Goal: Task Accomplishment & Management: Manage account settings

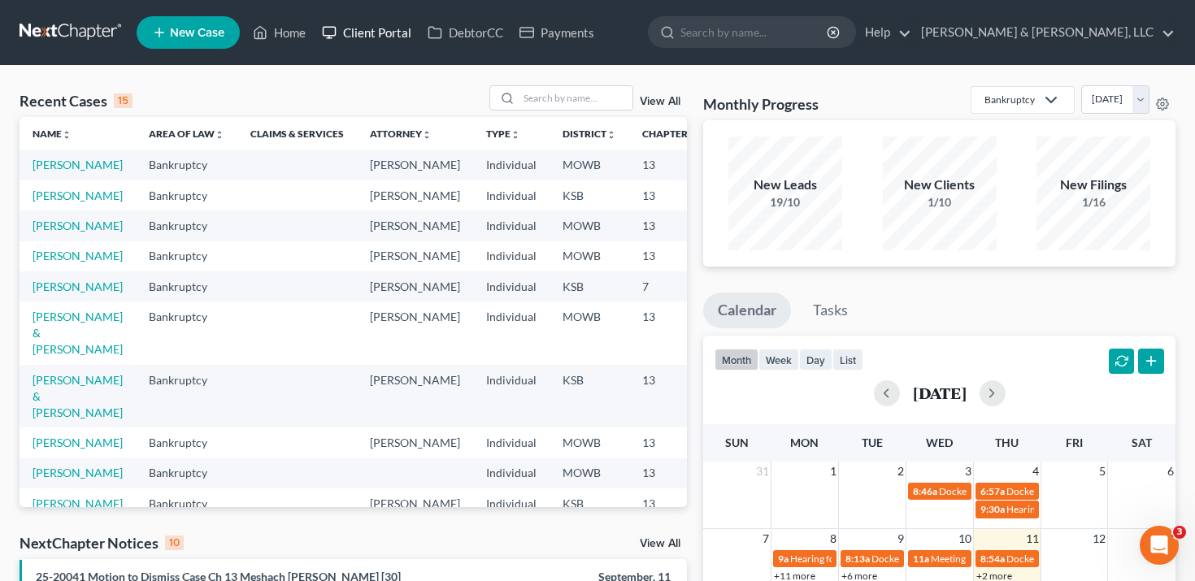
click at [376, 24] on link "Client Portal" at bounding box center [367, 32] width 106 height 29
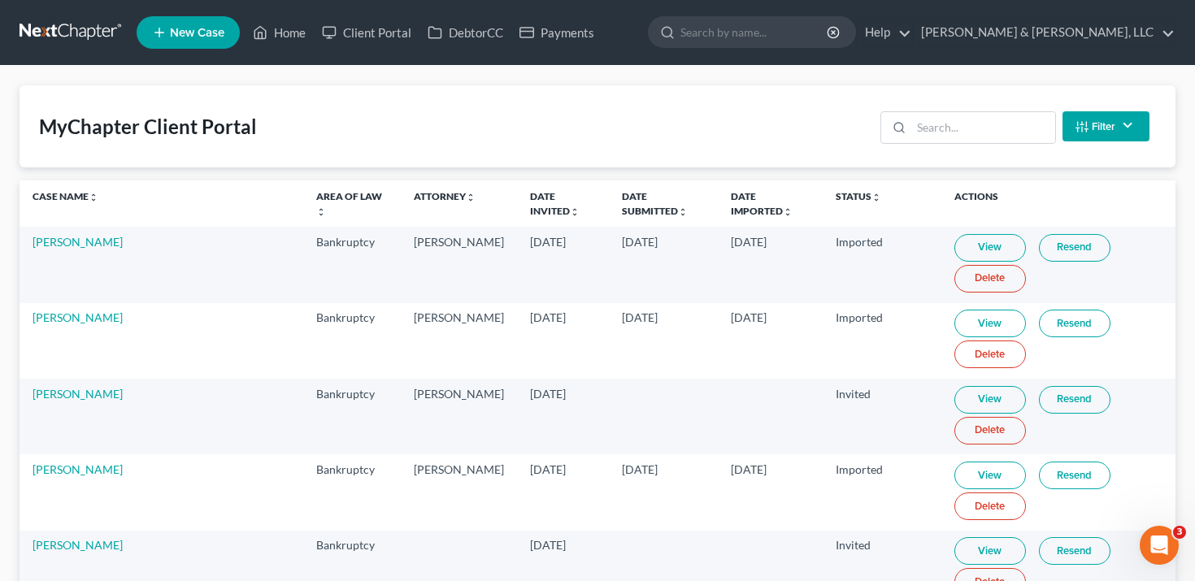
click at [1118, 127] on button "Filter" at bounding box center [1106, 126] width 87 height 30
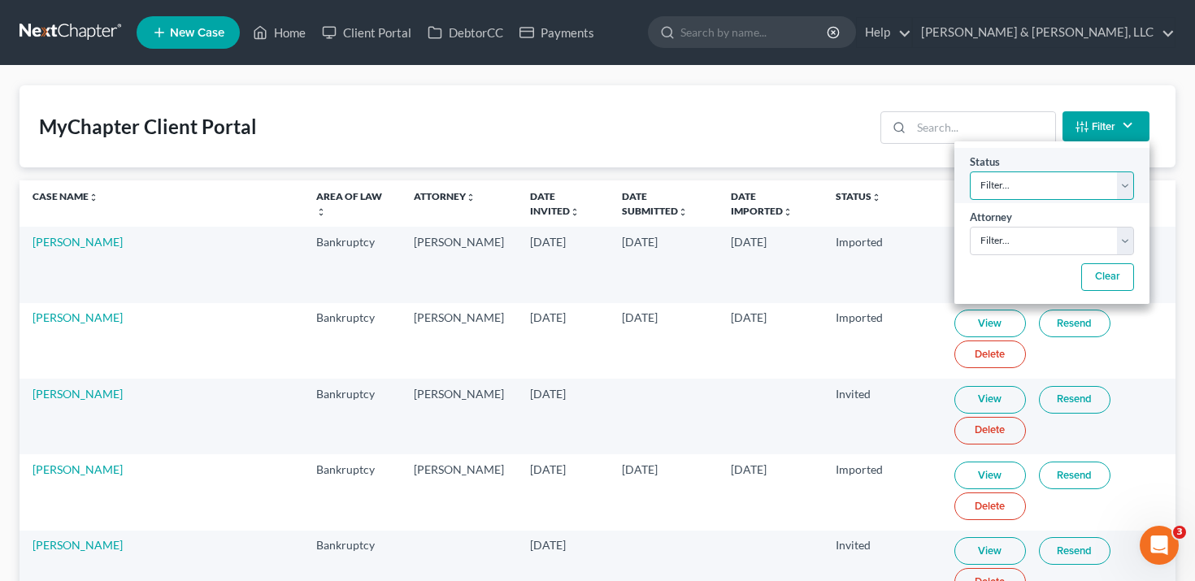
click at [1066, 187] on select "Filter... Invited With Payment Invited Without Payment Invited Payment Only In …" at bounding box center [1052, 186] width 164 height 28
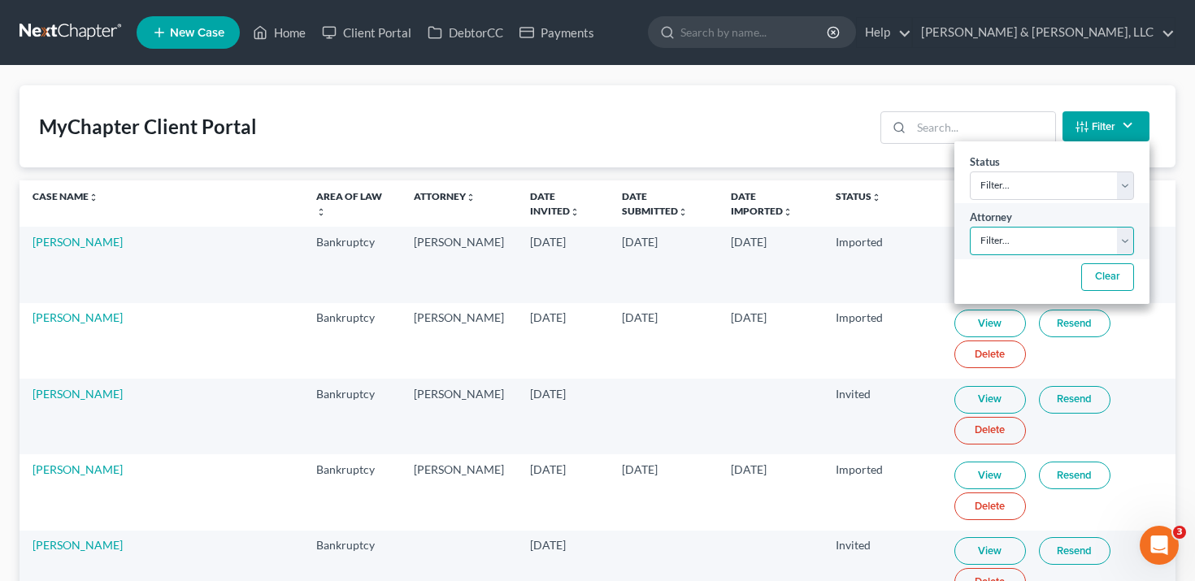
click at [1032, 237] on select "Filter... Ryan Patton David Dean" at bounding box center [1052, 241] width 164 height 28
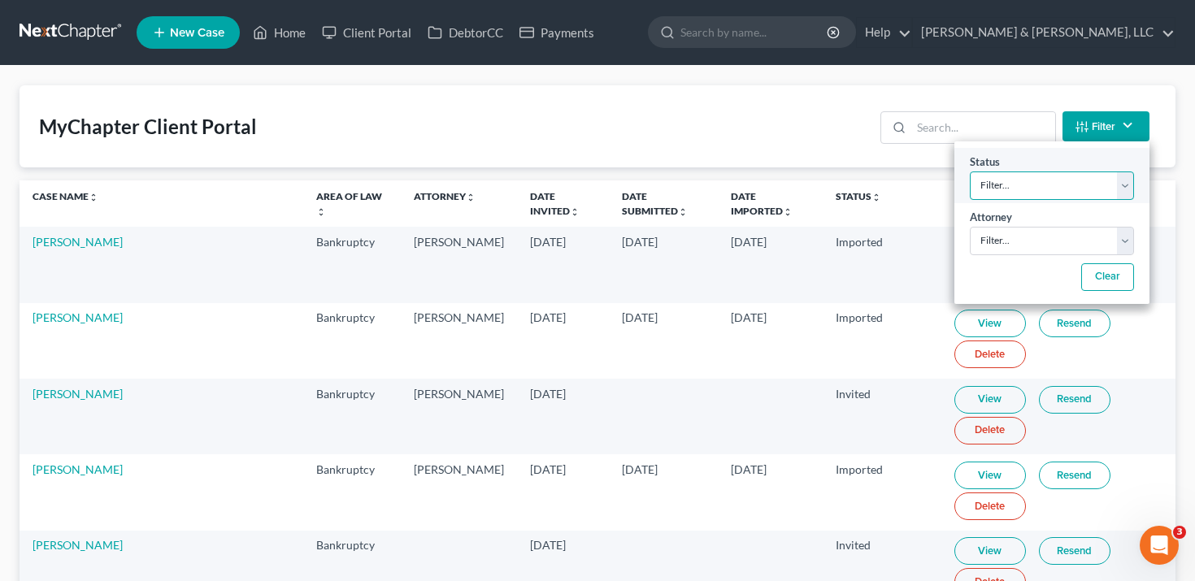
click at [1046, 181] on select "Filter... Invited With Payment Invited Without Payment Invited Payment Only In …" at bounding box center [1052, 186] width 164 height 28
click at [802, 109] on div "MyChapter Client Portal Filter Status Filter... Invited With Payment Invited Wi…" at bounding box center [598, 126] width 1156 height 82
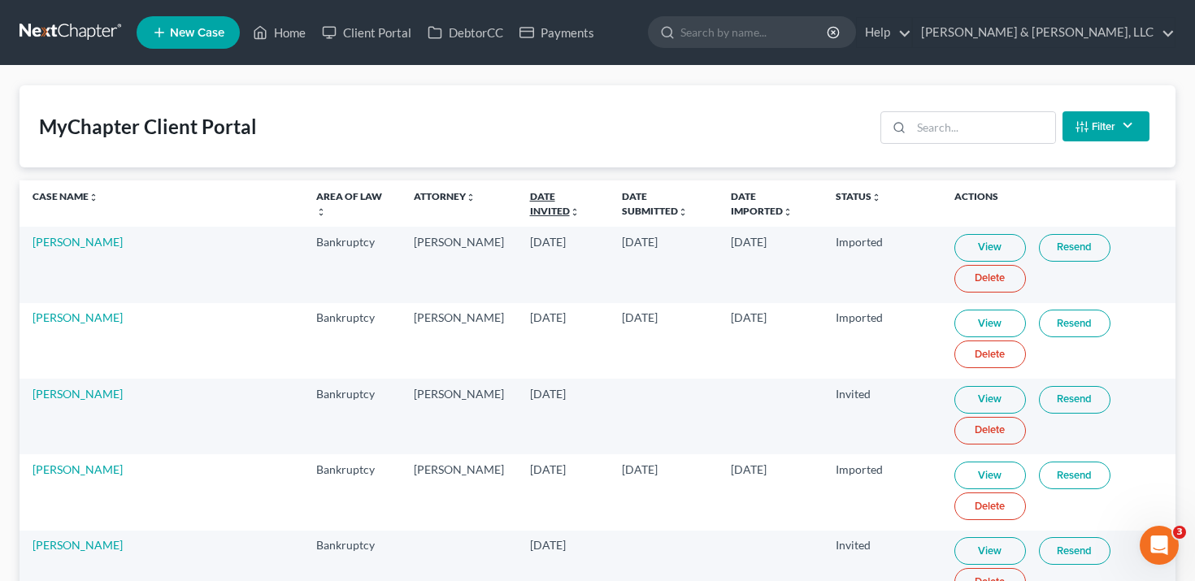
click at [530, 192] on link "Date Invited unfold_more expand_more expand_less" at bounding box center [555, 203] width 50 height 26
click at [529, 194] on link "Date Invited unfold_more expand_more expand_less" at bounding box center [562, 203] width 67 height 26
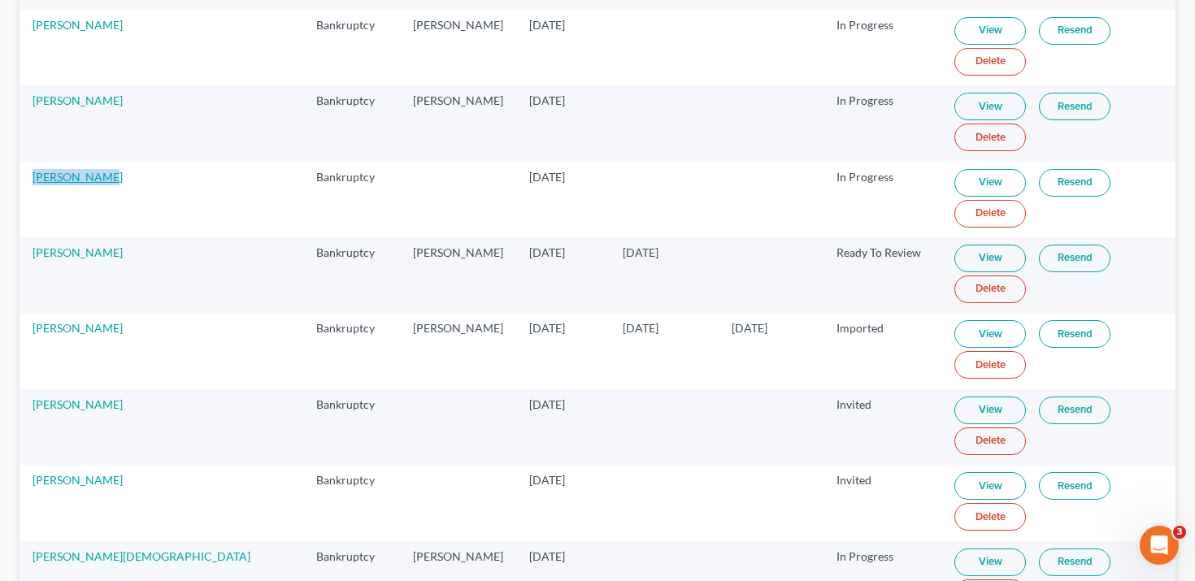
scroll to position [1513, 0]
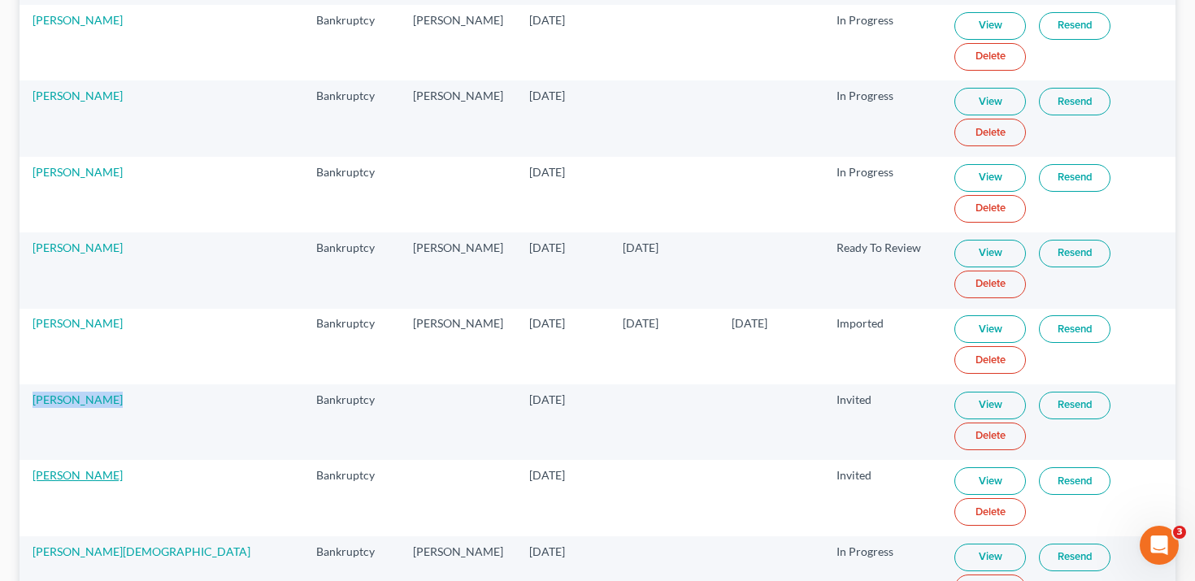
click at [110, 472] on link "Christopher Thompson" at bounding box center [78, 475] width 90 height 14
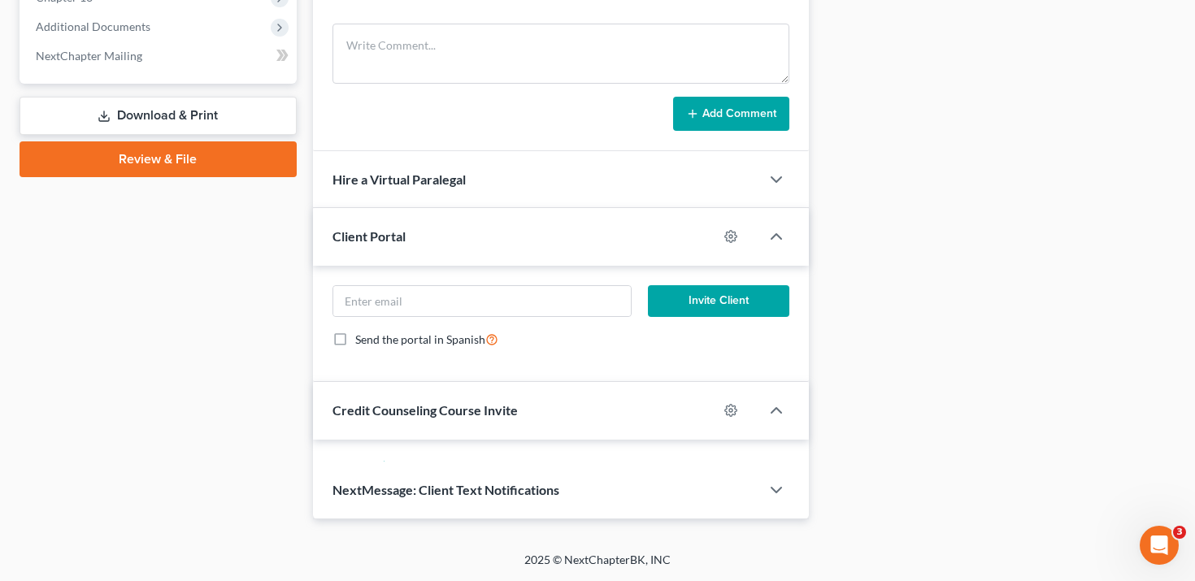
scroll to position [898, 0]
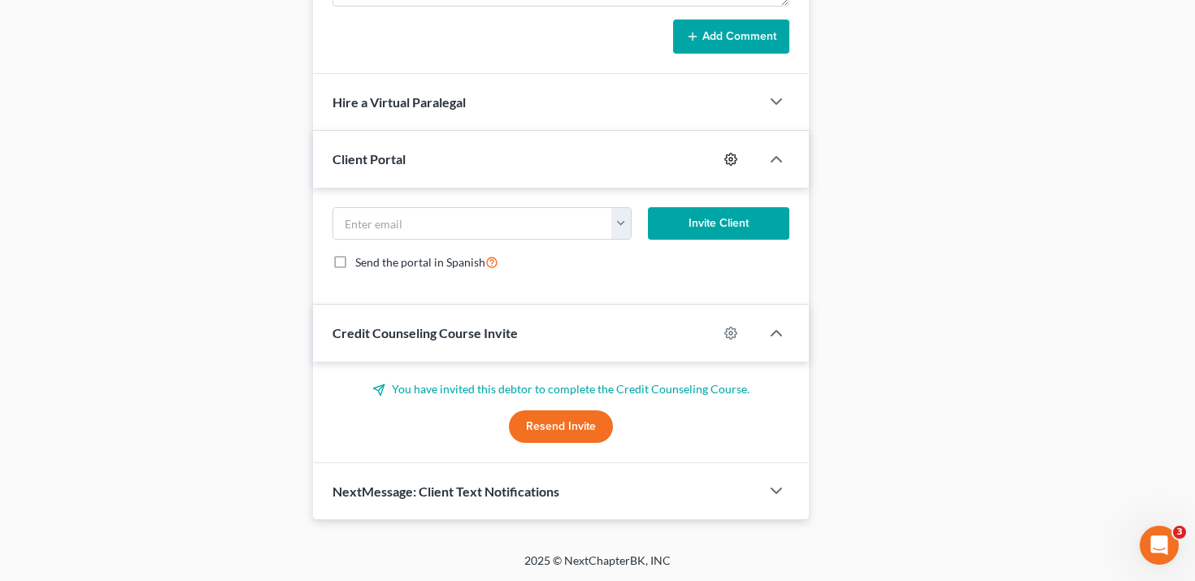
click at [728, 160] on icon "button" at bounding box center [730, 159] width 13 height 13
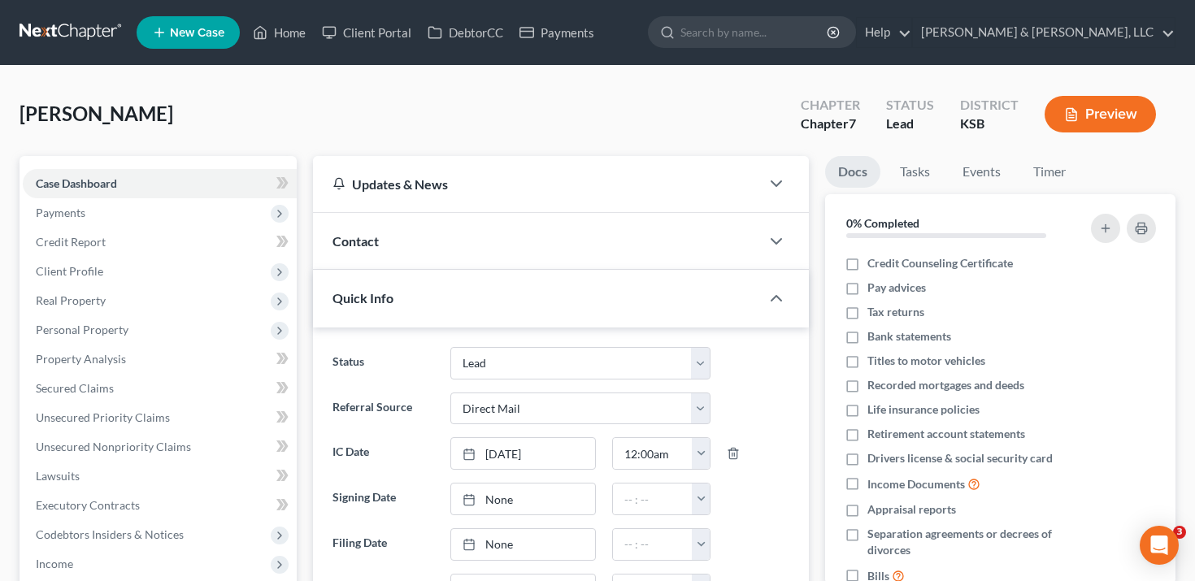
select select "8"
select select "2"
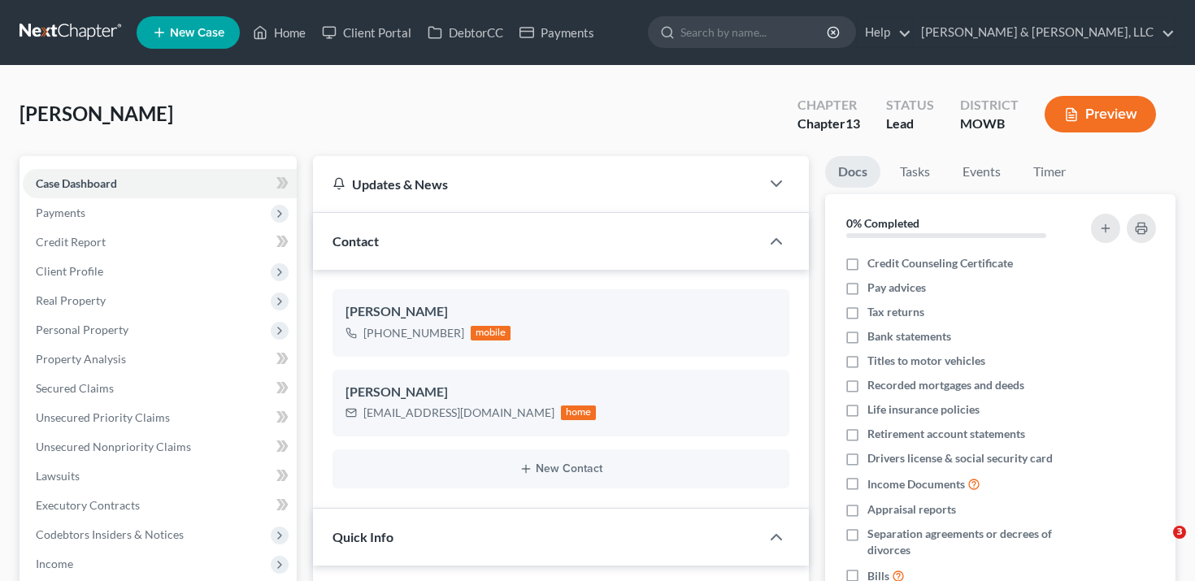
select select "8"
select select "4"
select select "0"
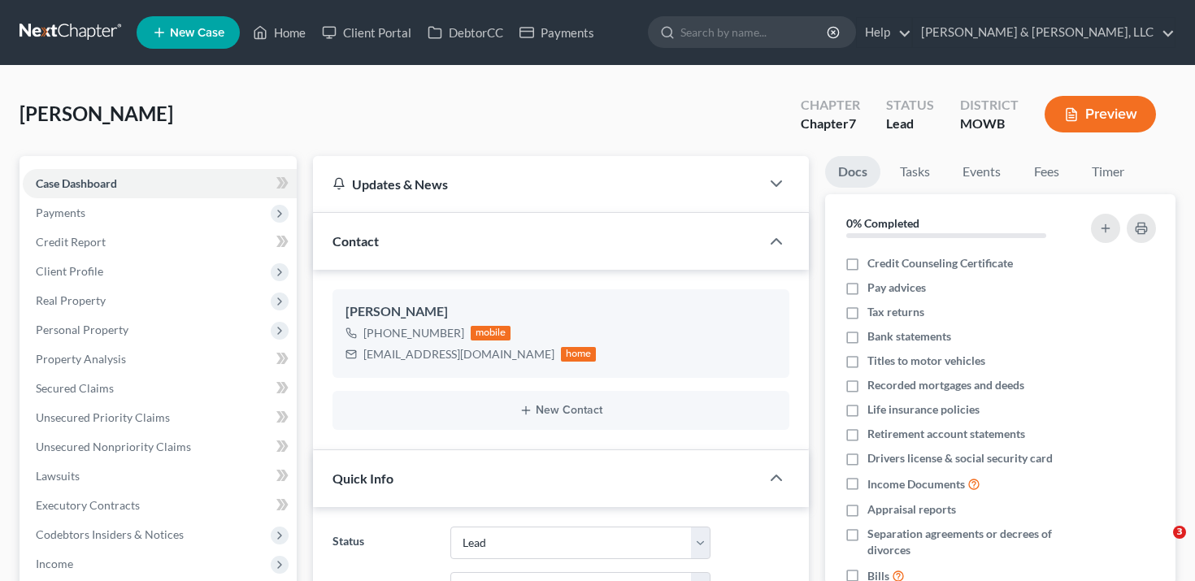
select select "8"
select select "2"
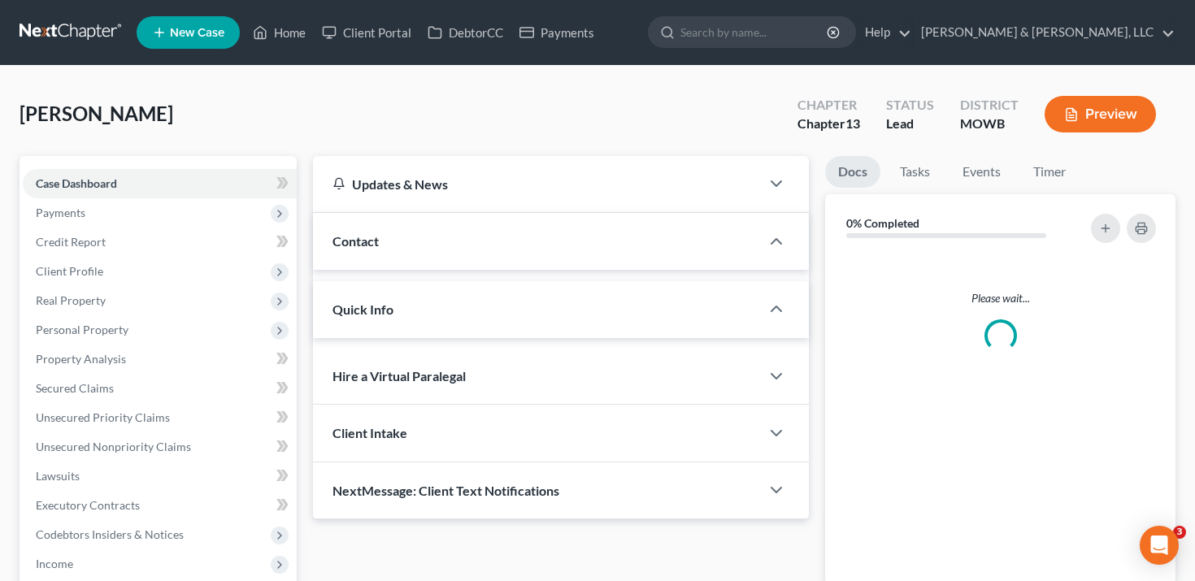
select select "2"
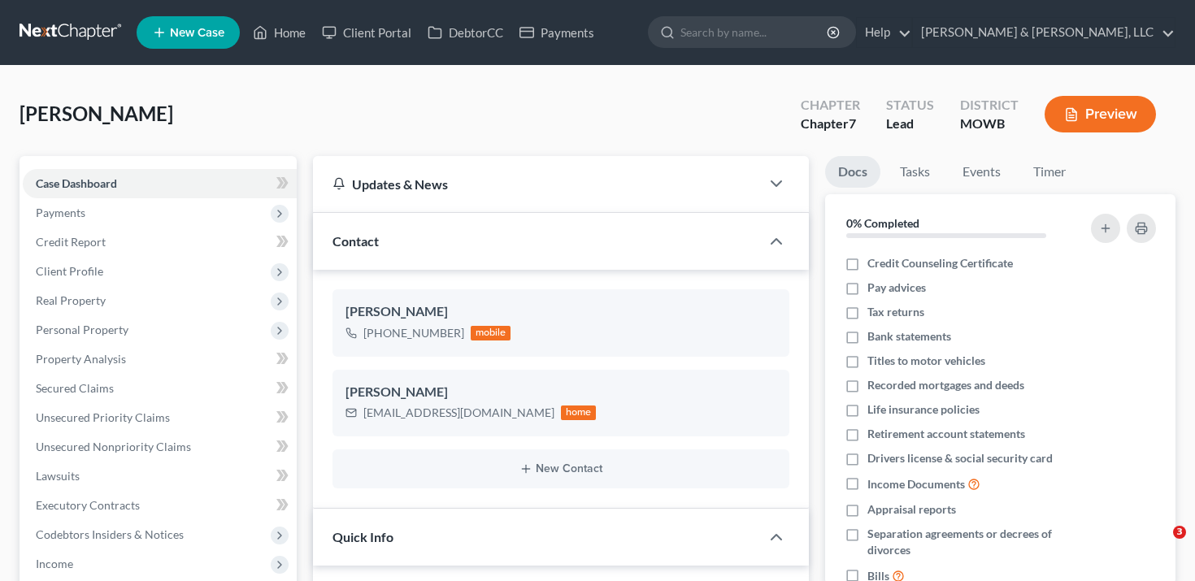
select select "8"
select select "4"
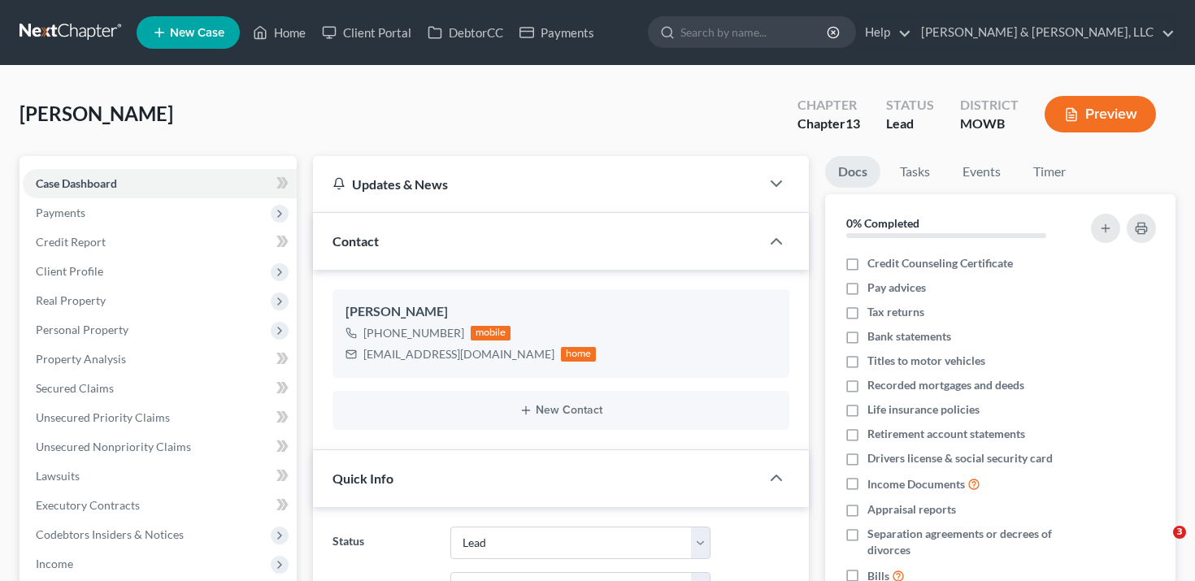
select select "8"
select select "4"
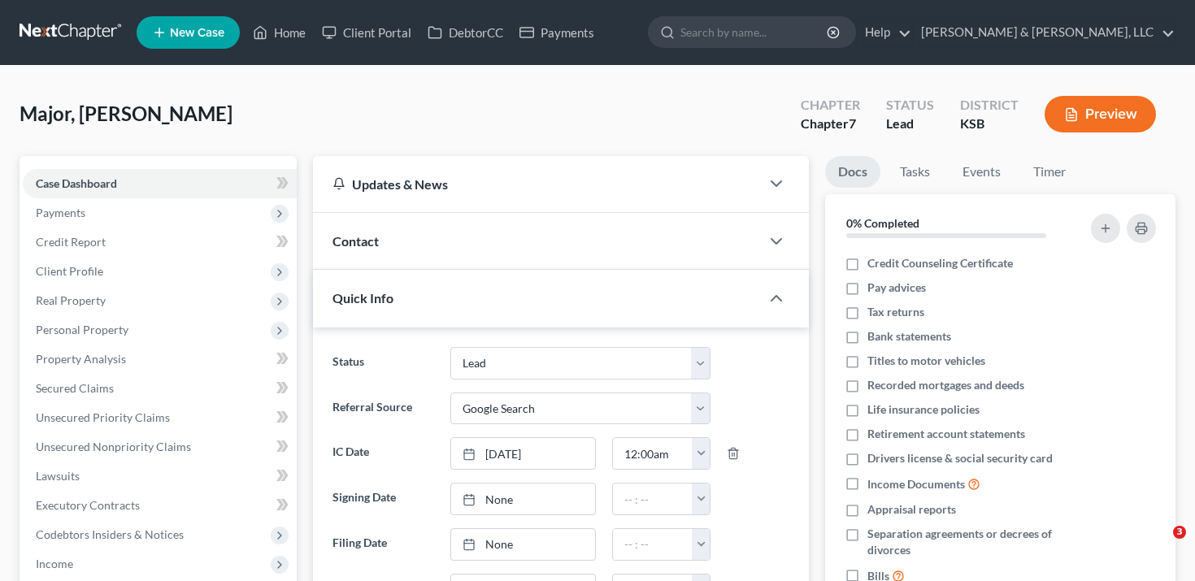
select select "8"
select select "4"
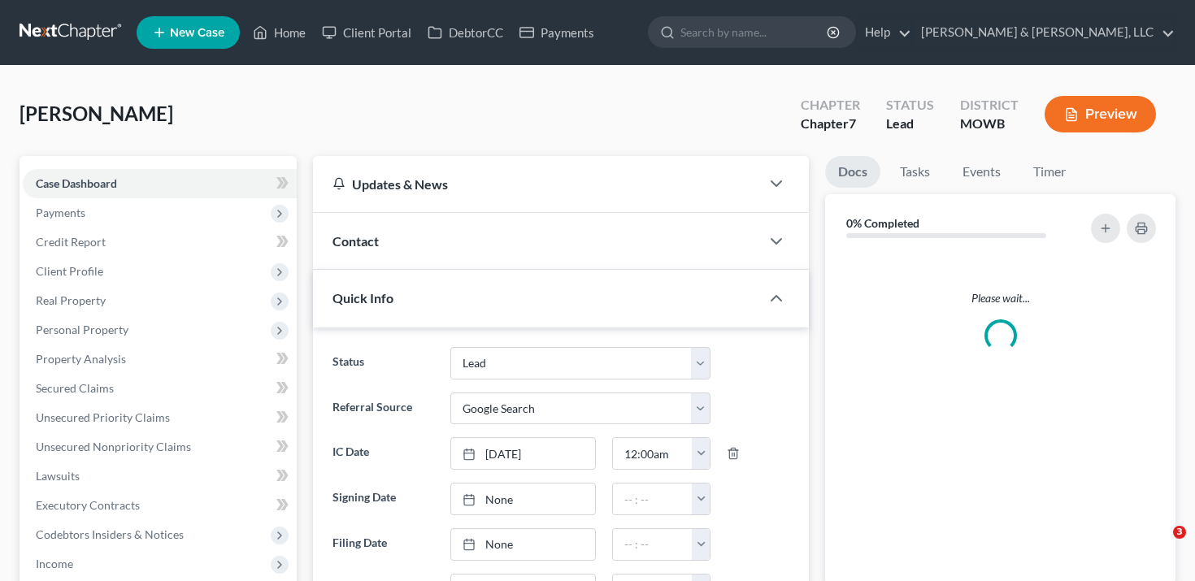
select select "8"
select select "4"
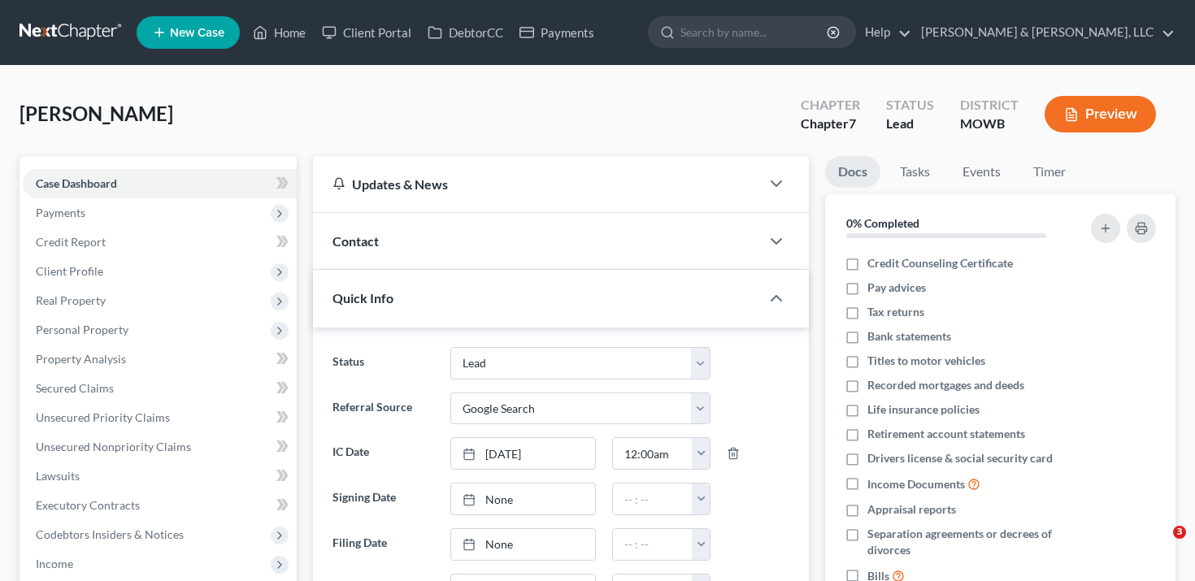
select select "8"
select select "4"
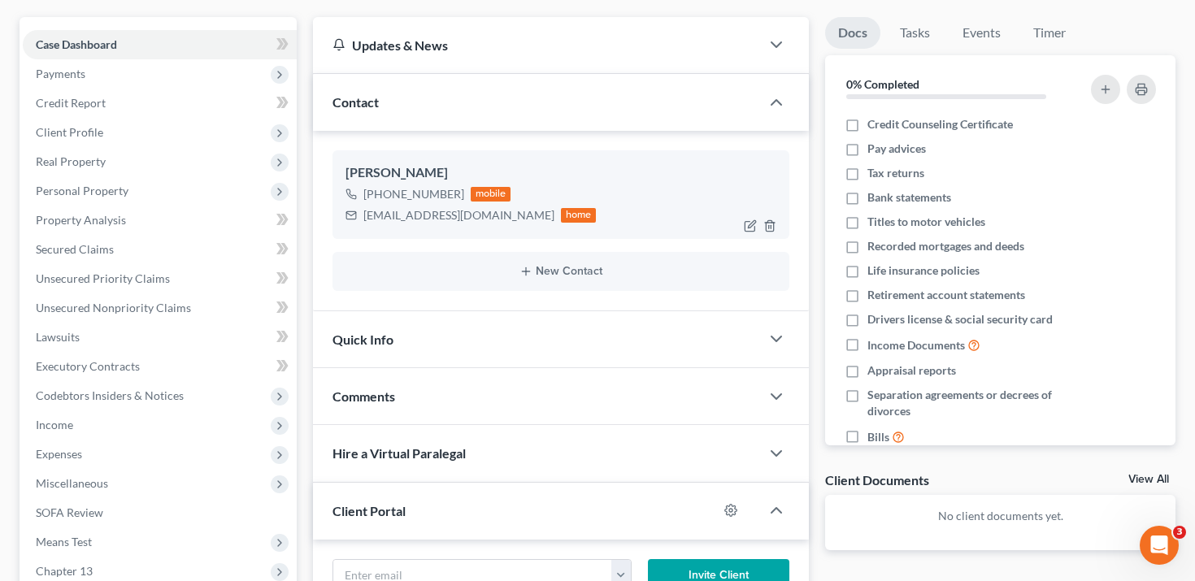
scroll to position [298, 0]
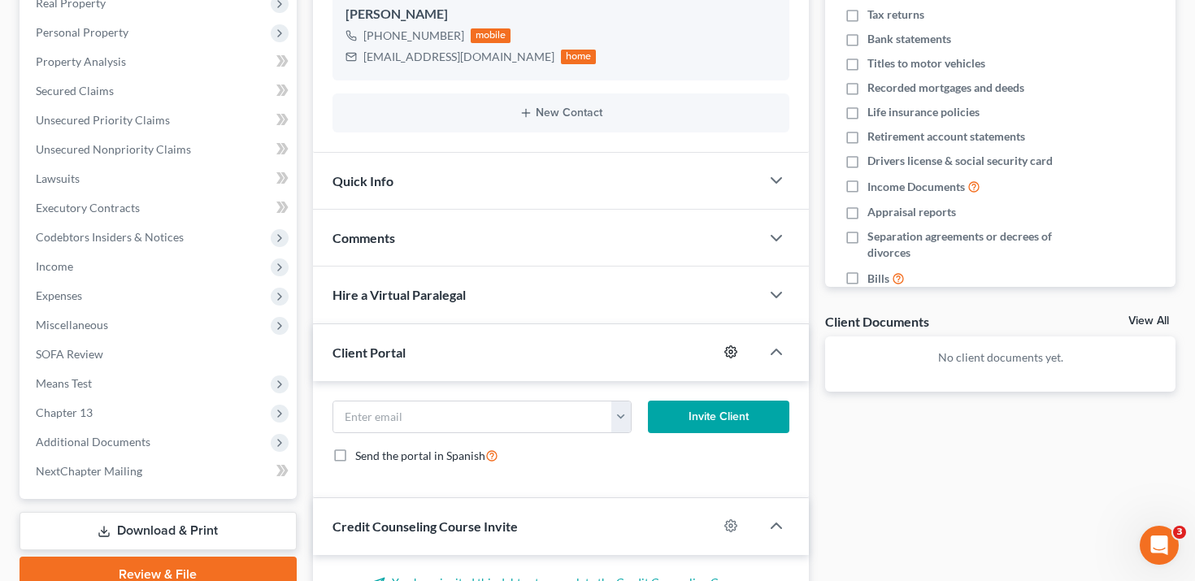
click at [729, 347] on icon "button" at bounding box center [731, 352] width 12 height 12
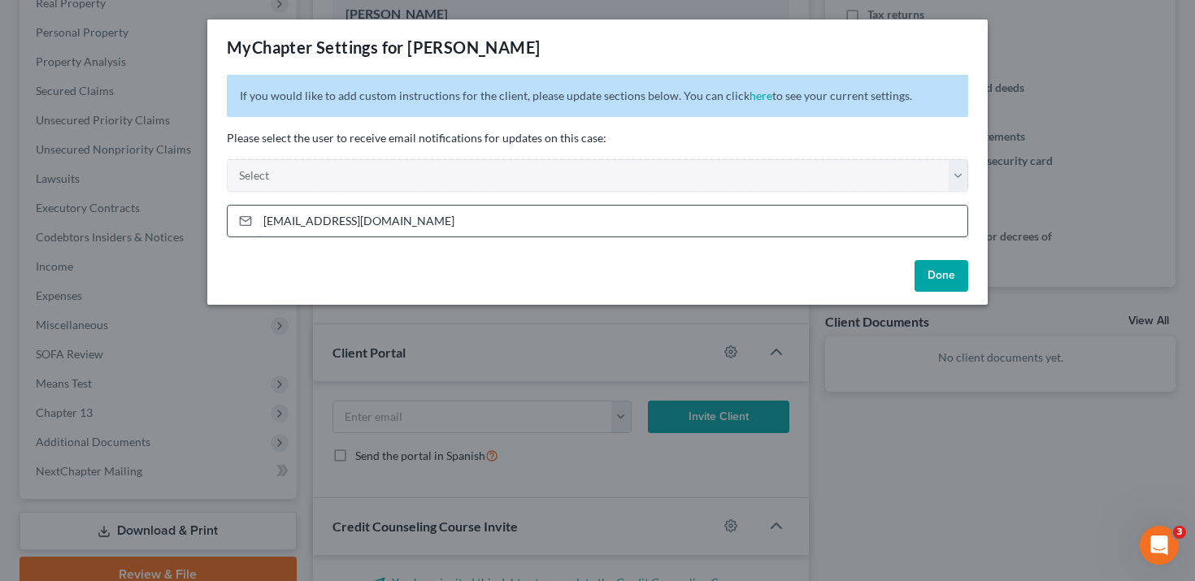
click at [459, 224] on input "[EMAIL_ADDRESS][DOMAIN_NAME]" at bounding box center [613, 221] width 710 height 31
click at [459, 224] on input "admin@pattondean.com" at bounding box center [613, 221] width 710 height 31
click at [459, 224] on input "[EMAIL_ADDRESS][DOMAIN_NAME]" at bounding box center [613, 221] width 710 height 31
click at [463, 237] on div "If you would like to add custom instructions for the client, please update sect…" at bounding box center [597, 164] width 780 height 179
click at [469, 221] on input "[EMAIL_ADDRESS][DOMAIN_NAME]" at bounding box center [613, 221] width 710 height 31
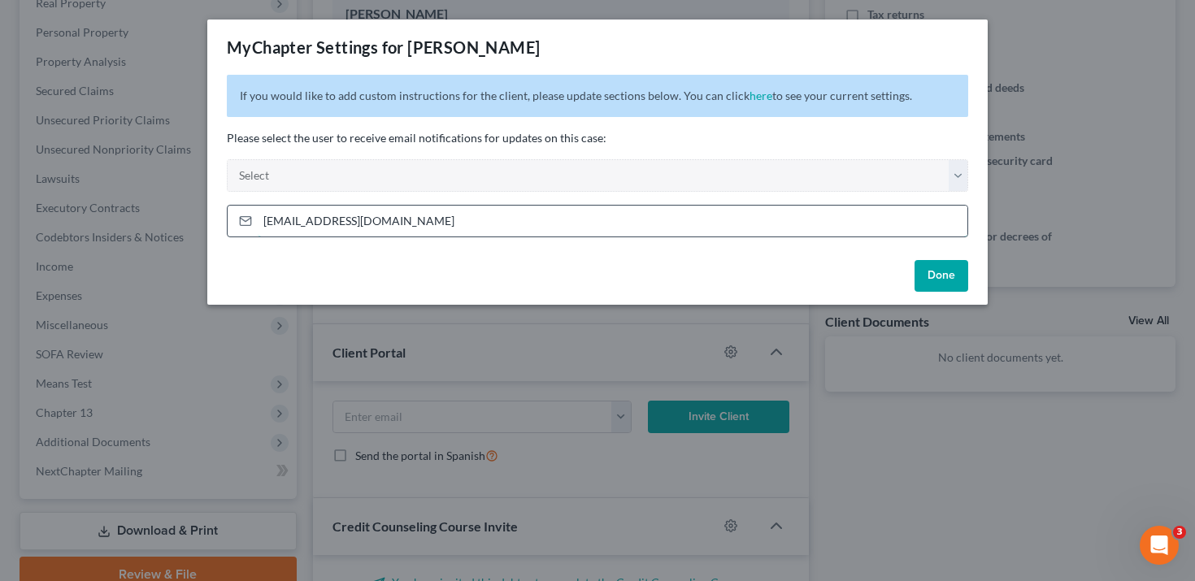
click at [469, 221] on input "[EMAIL_ADDRESS][DOMAIN_NAME]" at bounding box center [613, 221] width 710 height 31
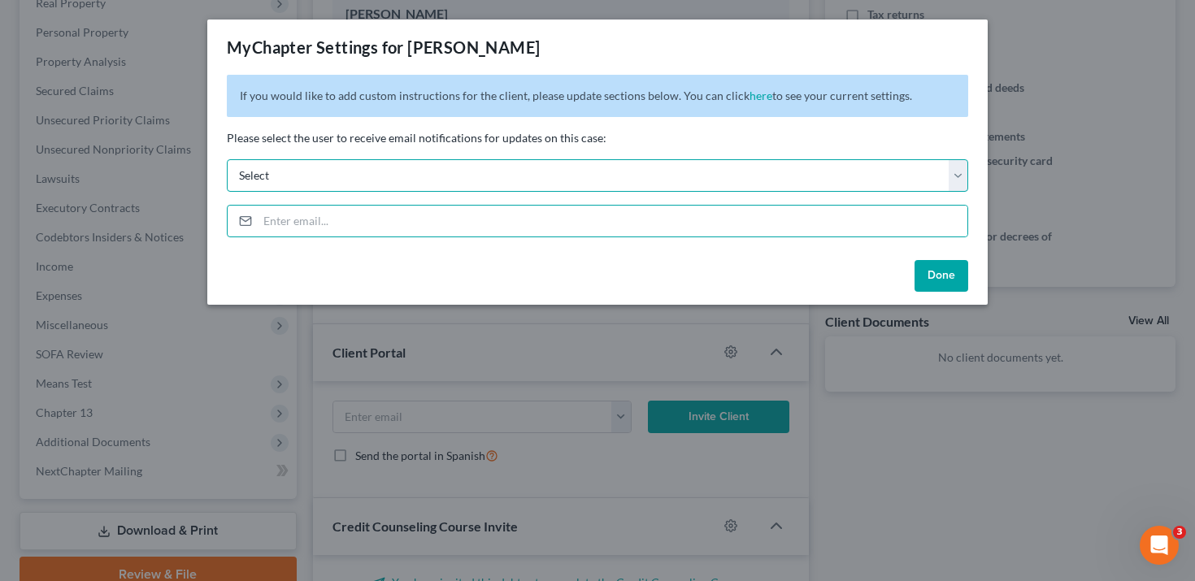
click at [485, 182] on select "Select rpatton@pattondean.com ddean@pattondean.com neckert@pattonknipp.com admi…" at bounding box center [597, 175] width 741 height 33
select select "3"
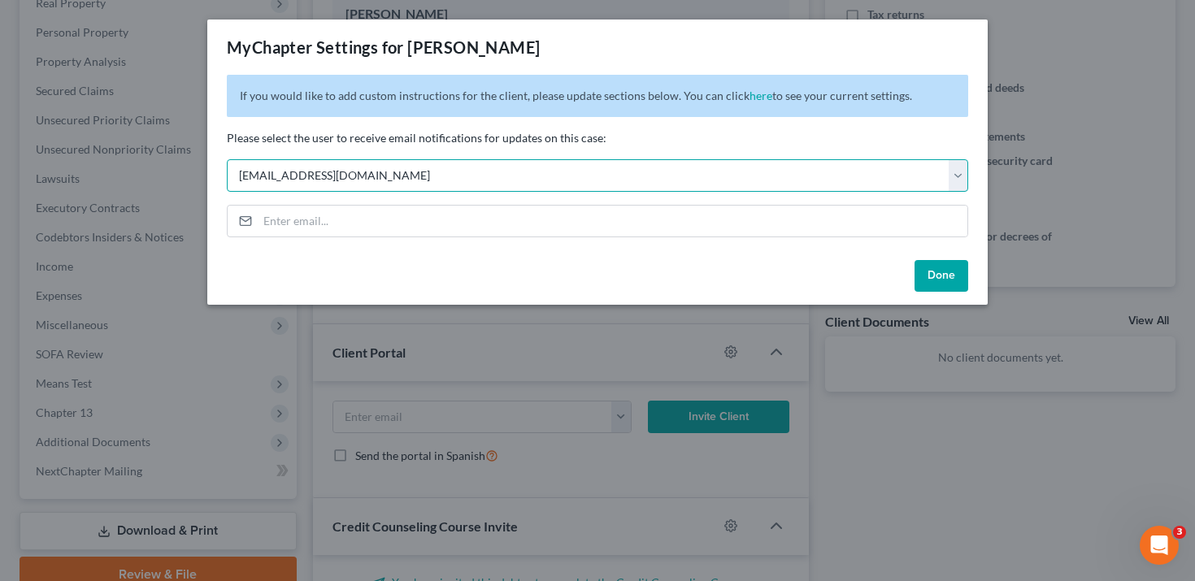
click at [227, 159] on select "Select rpatton@pattondean.com ddean@pattondean.com neckert@pattonknipp.com admi…" at bounding box center [597, 175] width 741 height 33
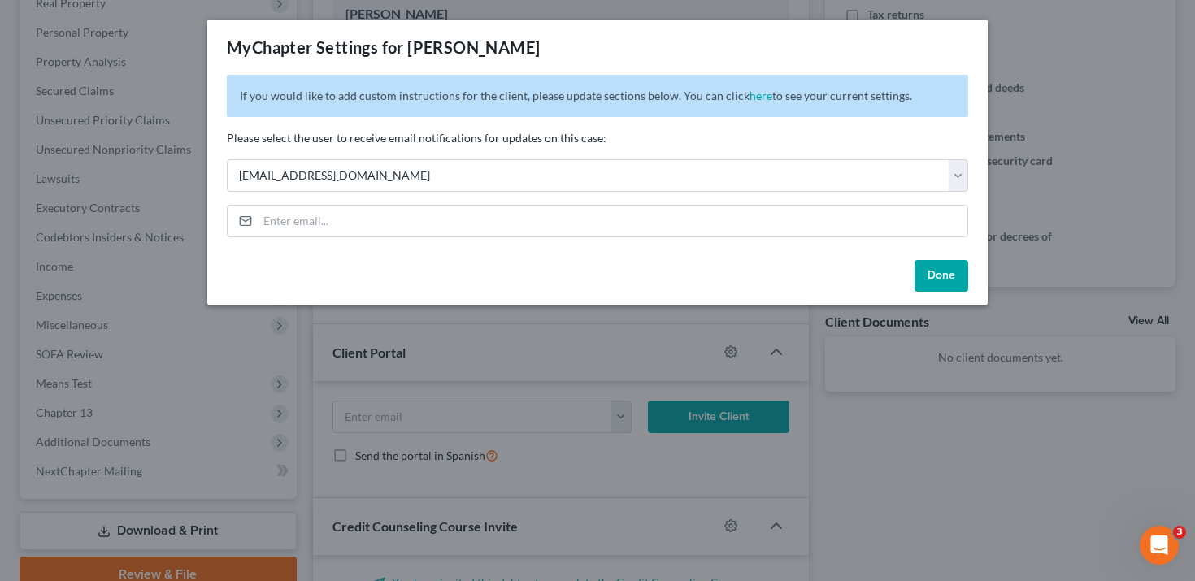
click at [937, 276] on button "Done" at bounding box center [942, 276] width 54 height 33
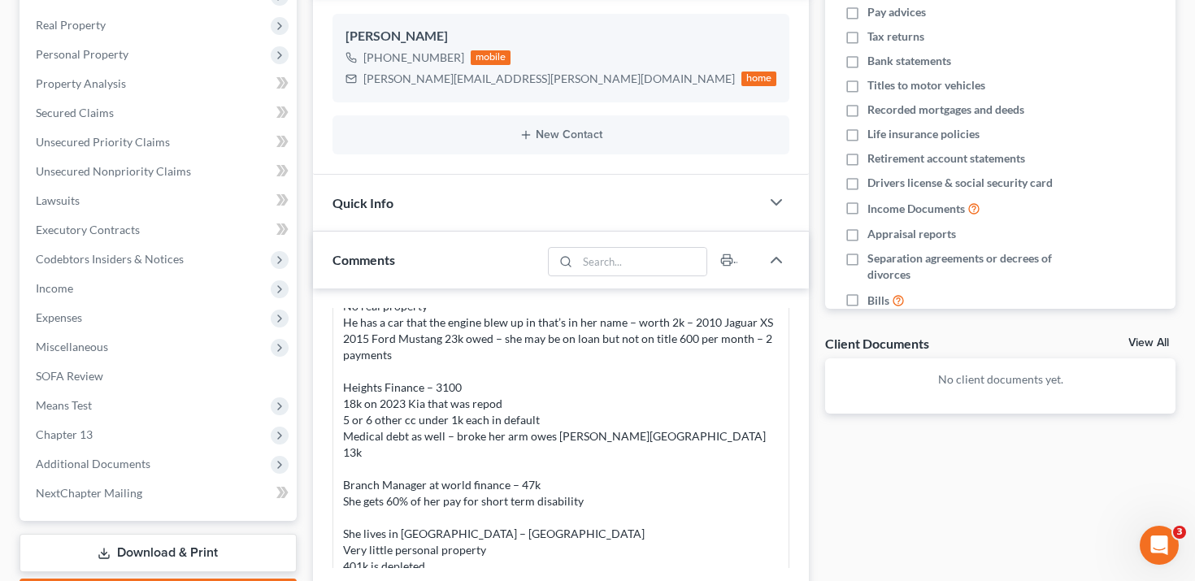
scroll to position [769, 0]
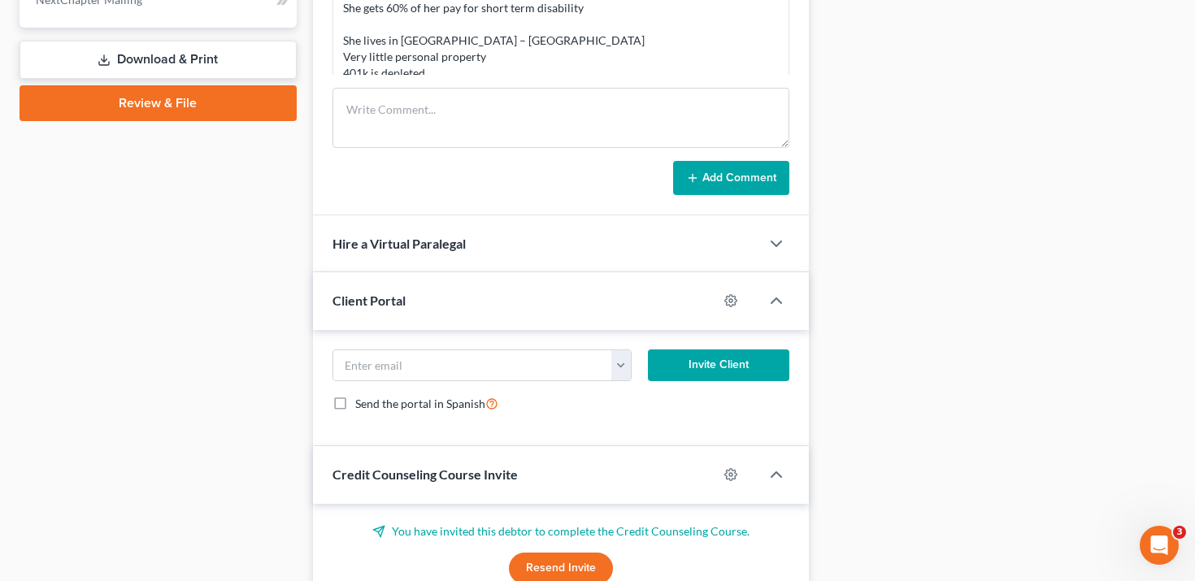
click at [723, 302] on div at bounding box center [739, 301] width 42 height 26
click at [728, 302] on icon "button" at bounding box center [730, 300] width 13 height 13
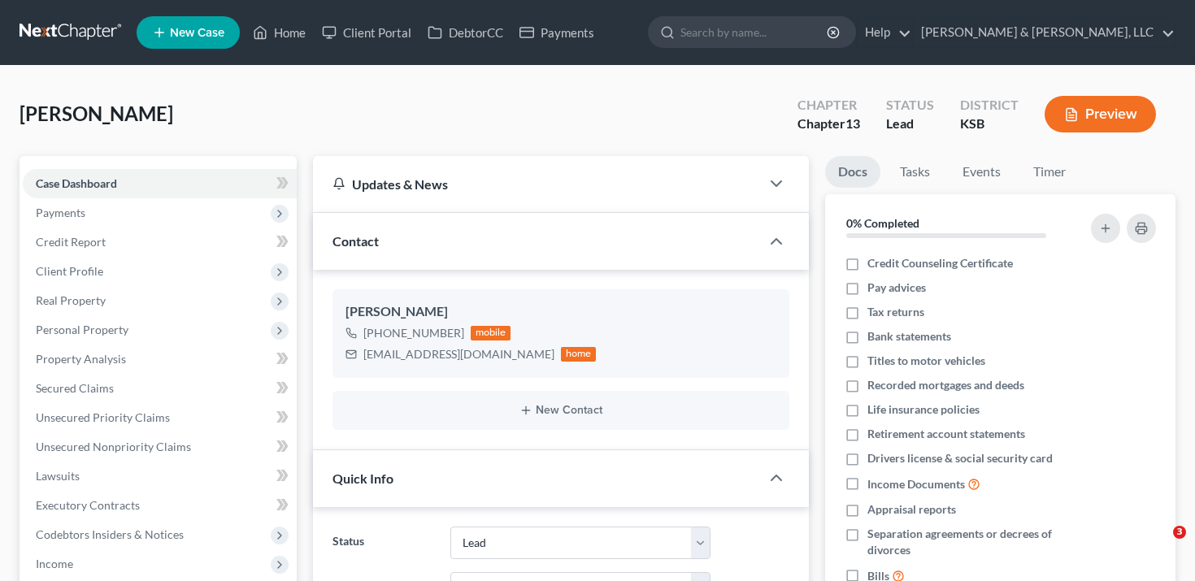
select select "8"
select select "6"
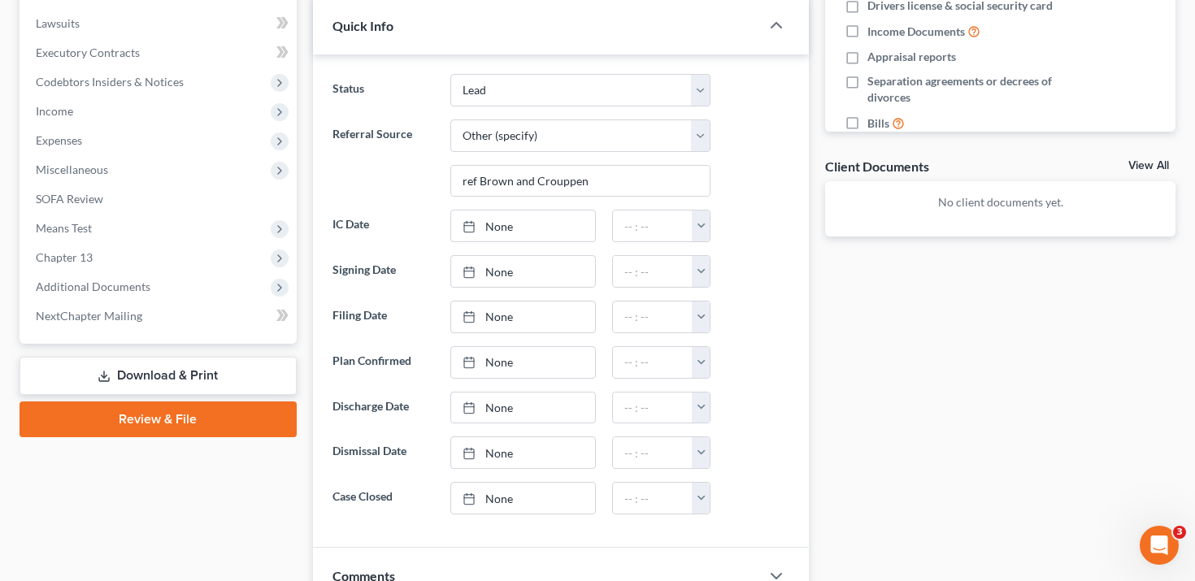
scroll to position [257, 0]
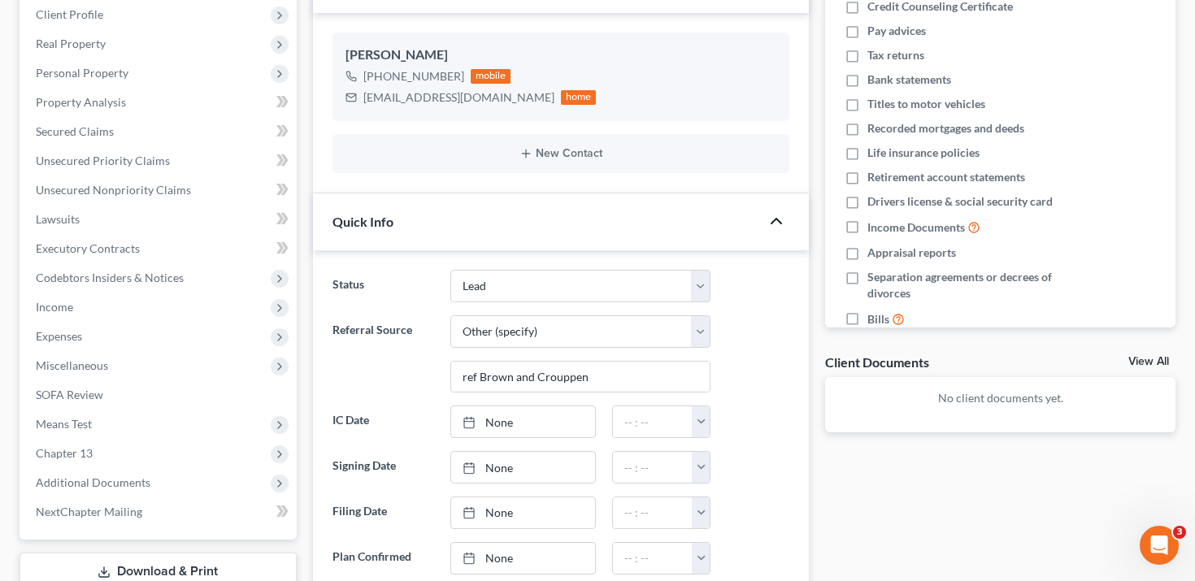
click at [780, 215] on icon "button" at bounding box center [777, 221] width 20 height 20
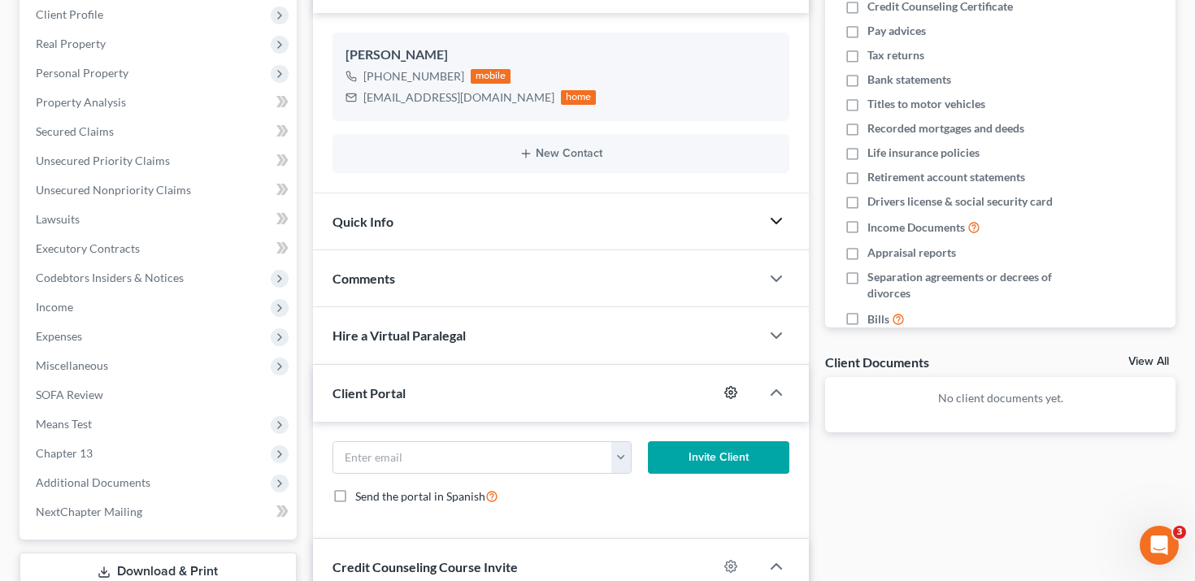
click at [733, 388] on icon "button" at bounding box center [731, 393] width 12 height 12
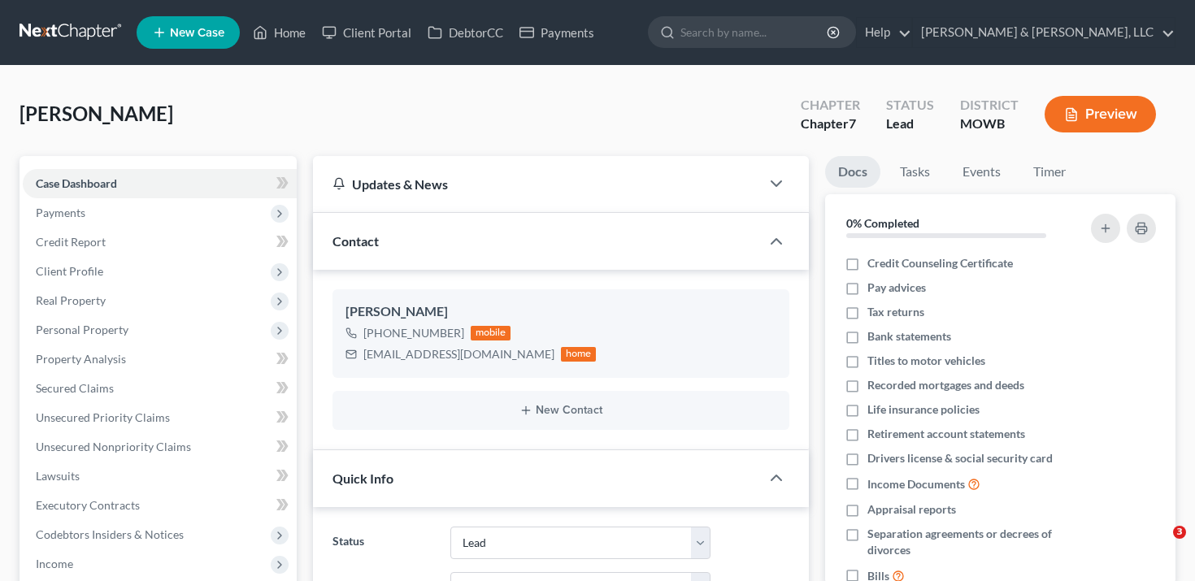
select select "8"
select select "2"
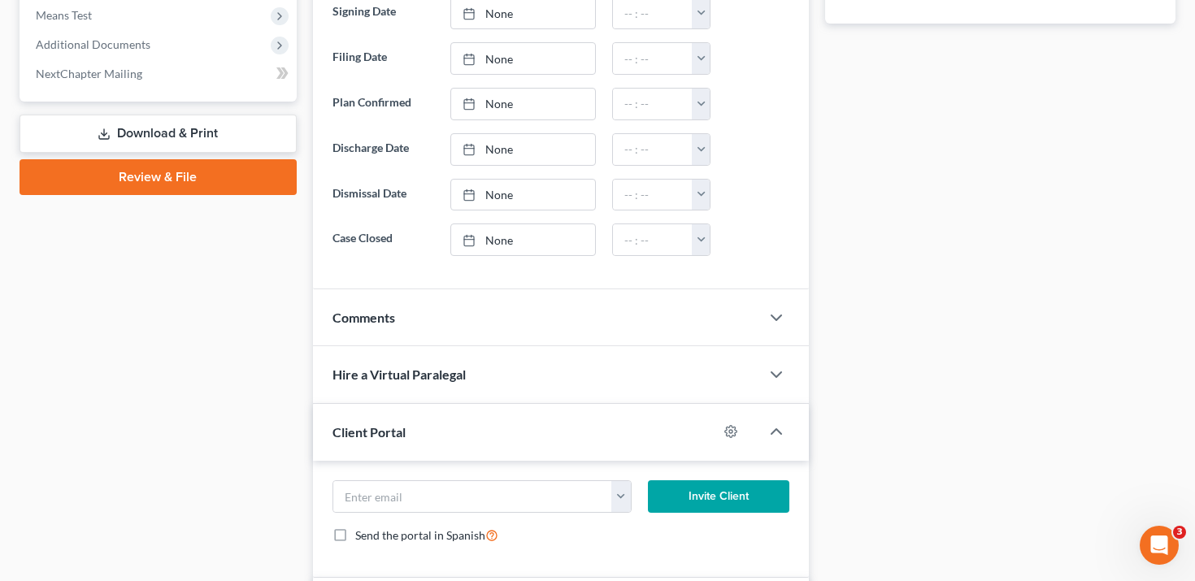
scroll to position [914, 0]
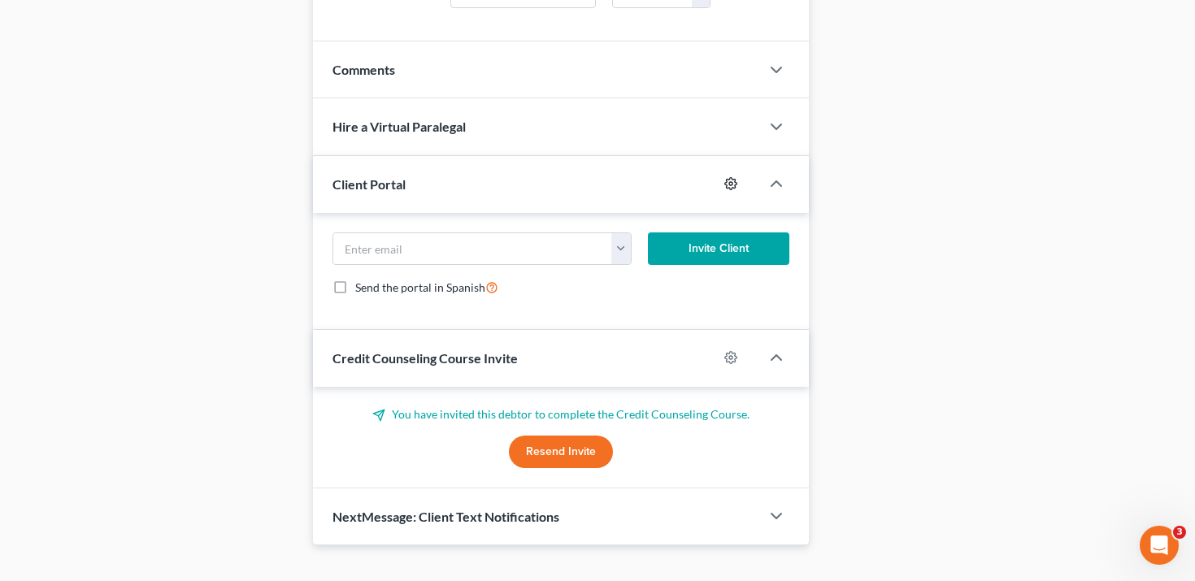
click at [732, 183] on icon "button" at bounding box center [730, 183] width 13 height 13
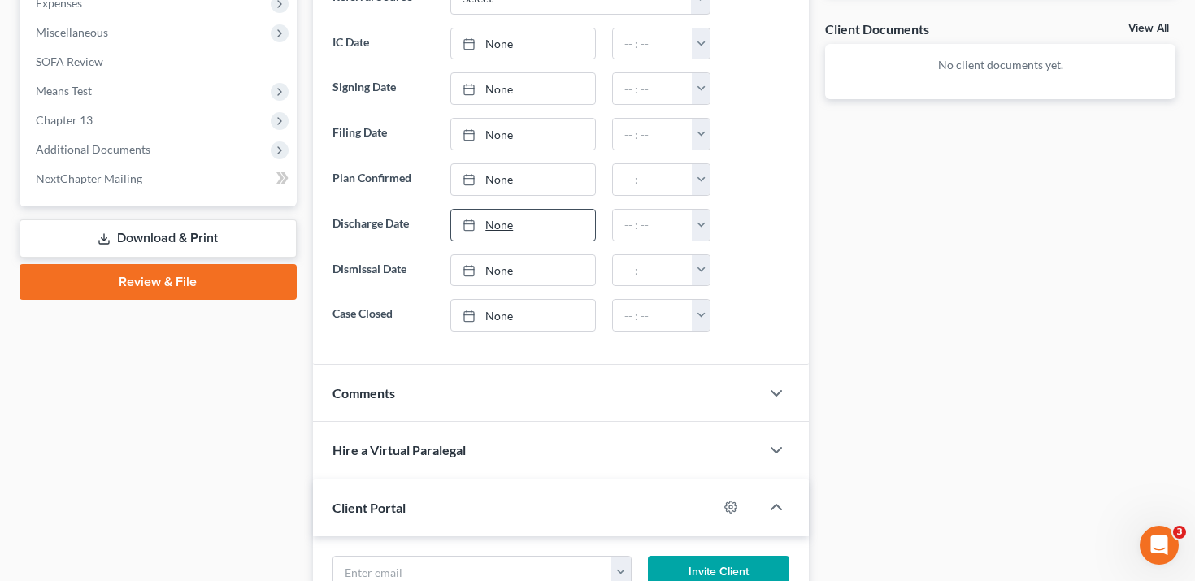
scroll to position [664, 0]
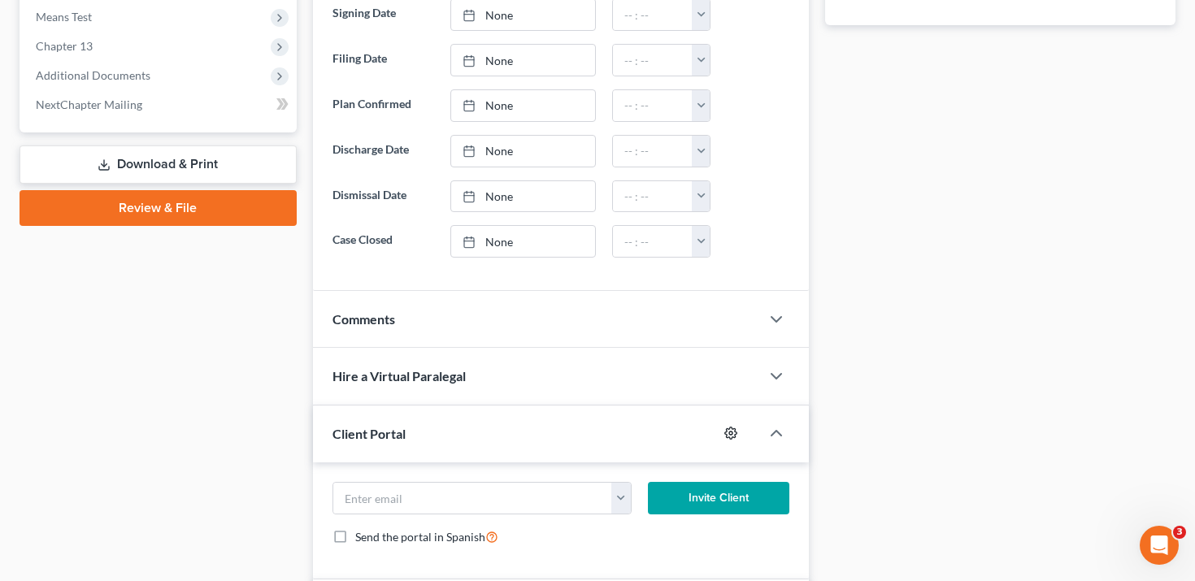
click at [730, 427] on icon "button" at bounding box center [730, 433] width 13 height 13
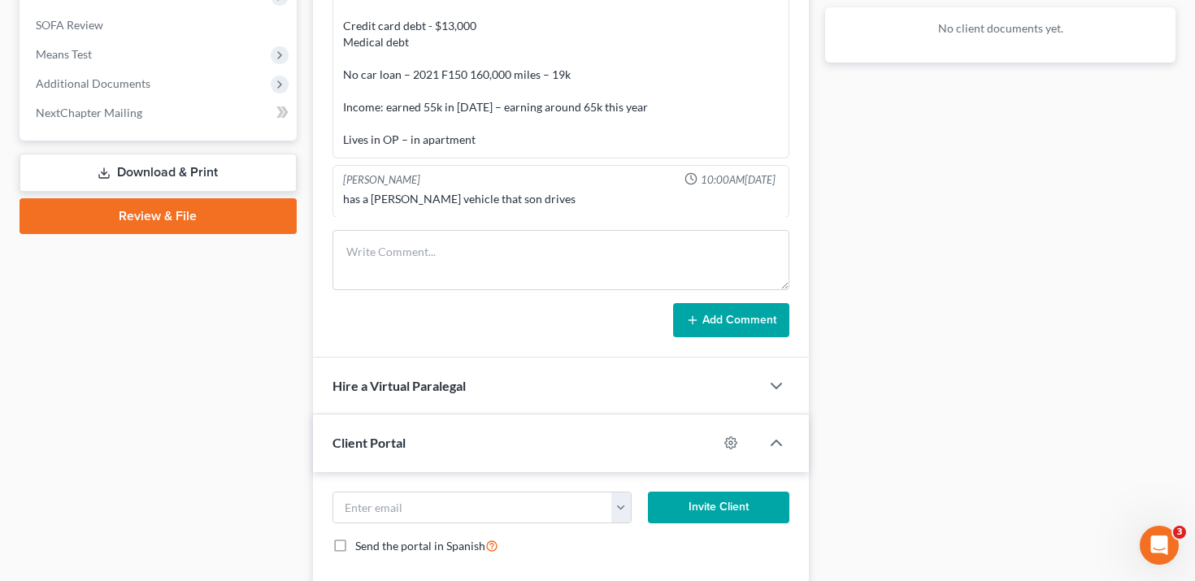
scroll to position [736, 0]
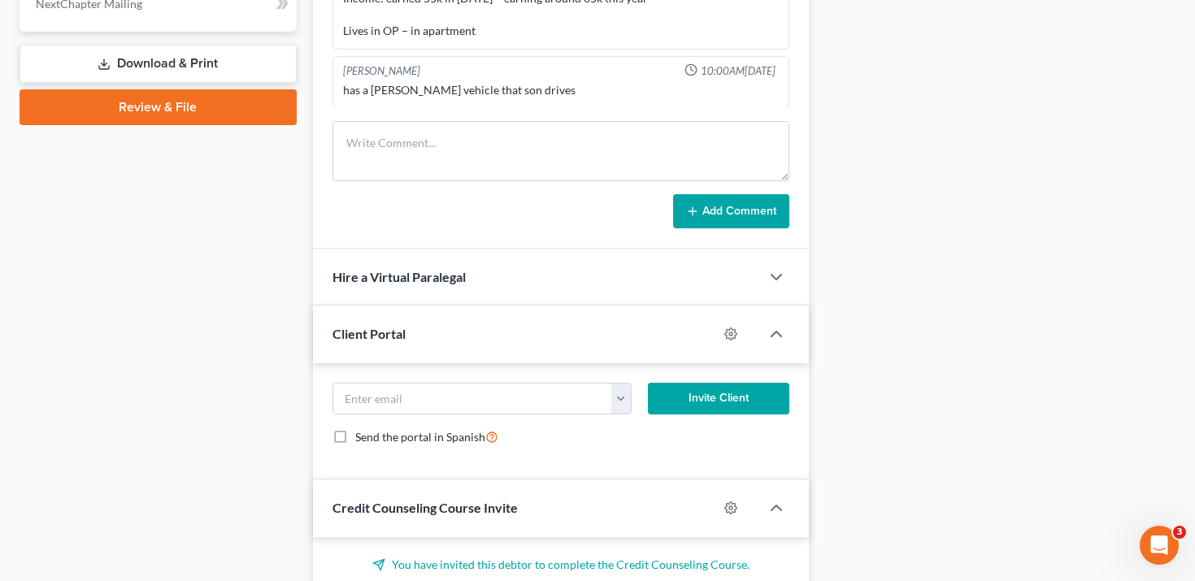
click at [744, 334] on div at bounding box center [739, 334] width 42 height 26
click at [739, 334] on div at bounding box center [739, 334] width 42 height 26
click at [737, 334] on icon "button" at bounding box center [730, 334] width 13 height 13
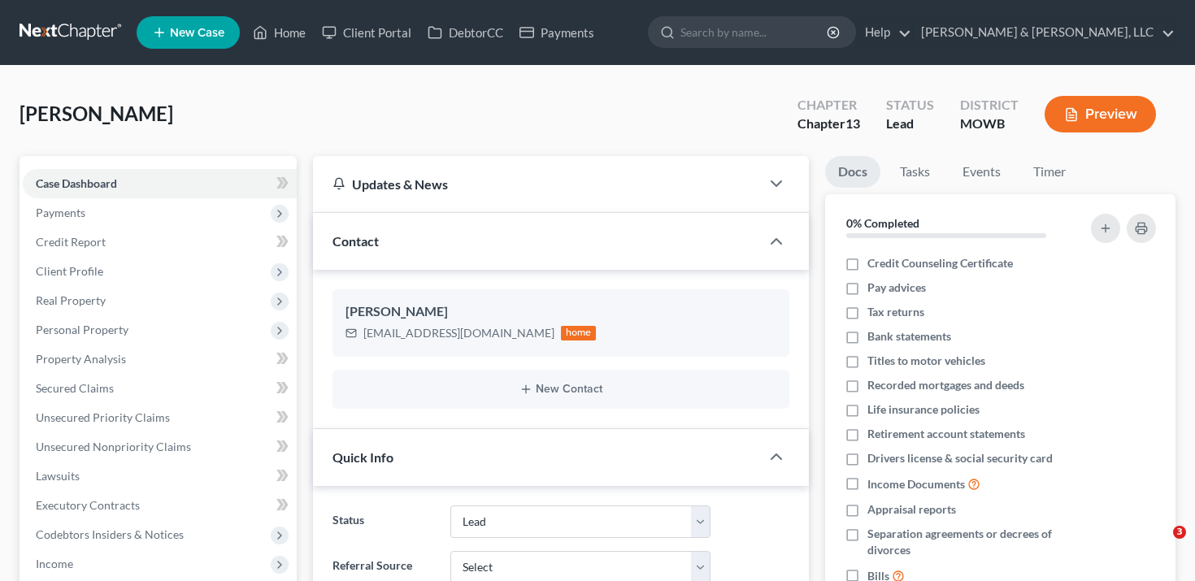
select select "8"
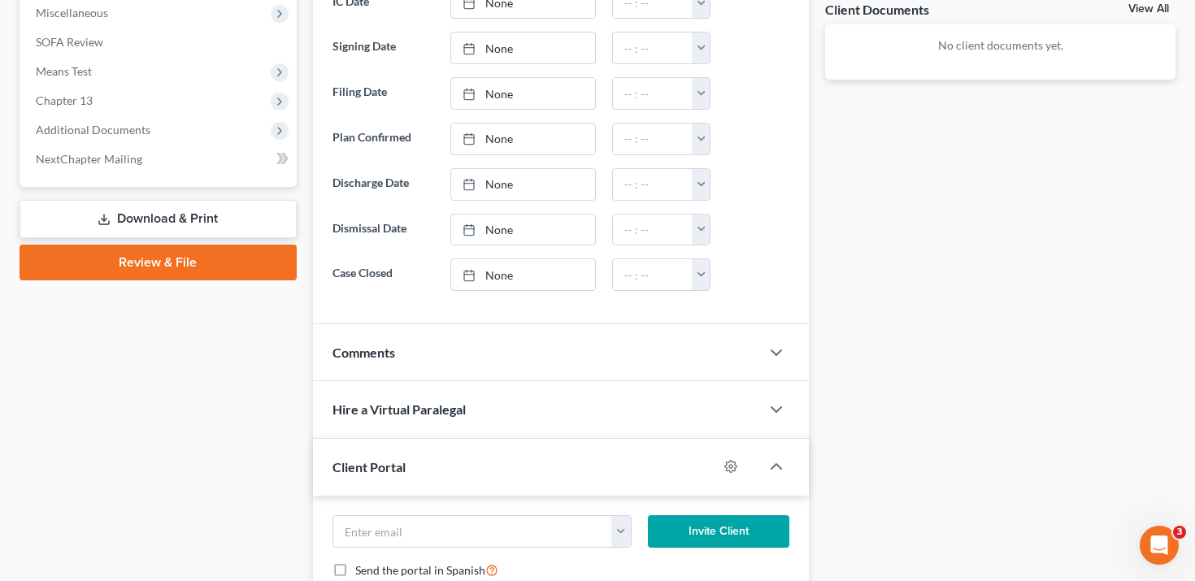
scroll to position [839, 0]
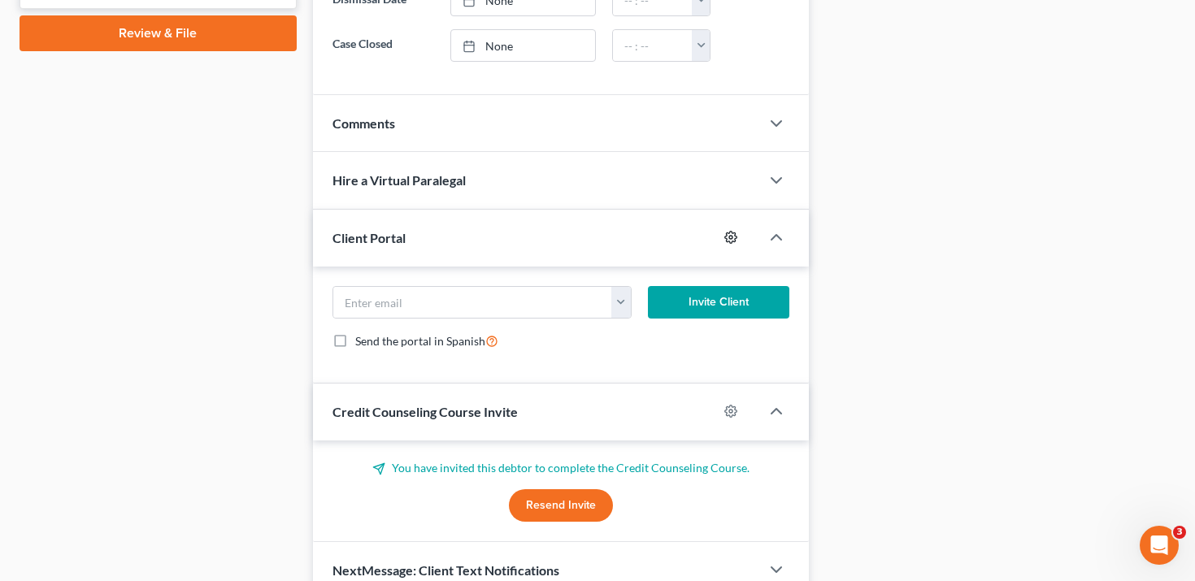
click at [726, 232] on icon "button" at bounding box center [730, 237] width 13 height 13
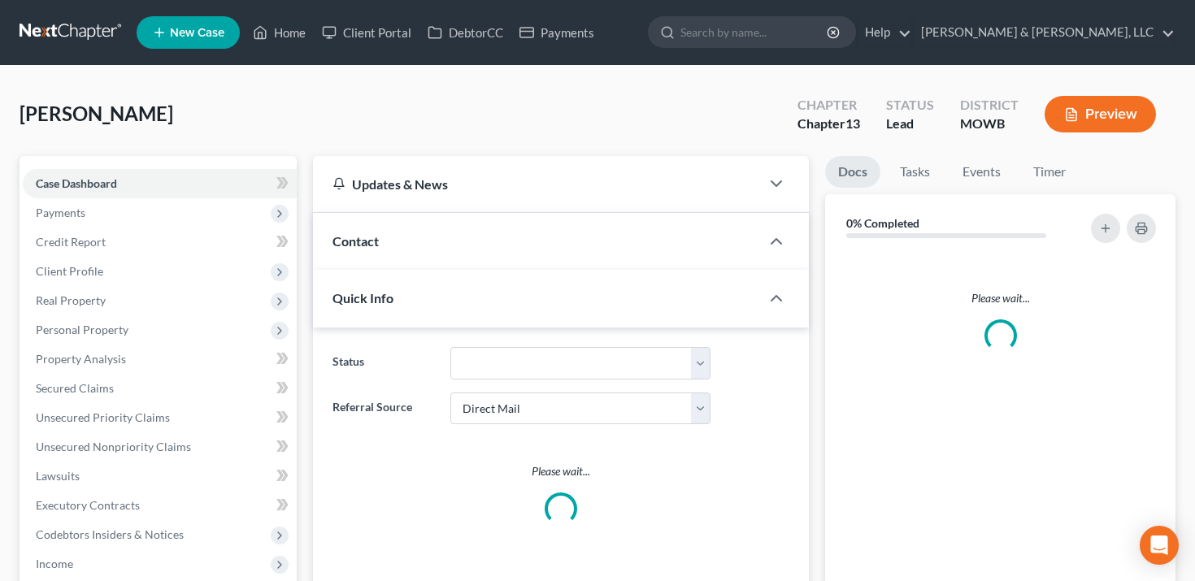
select select "2"
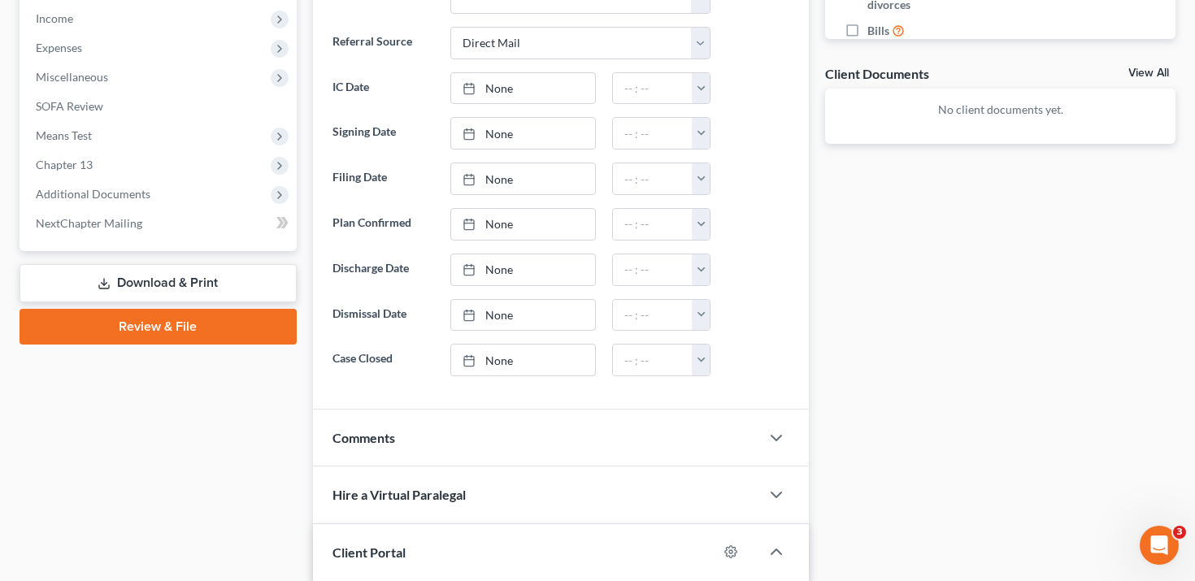
scroll to position [837, 0]
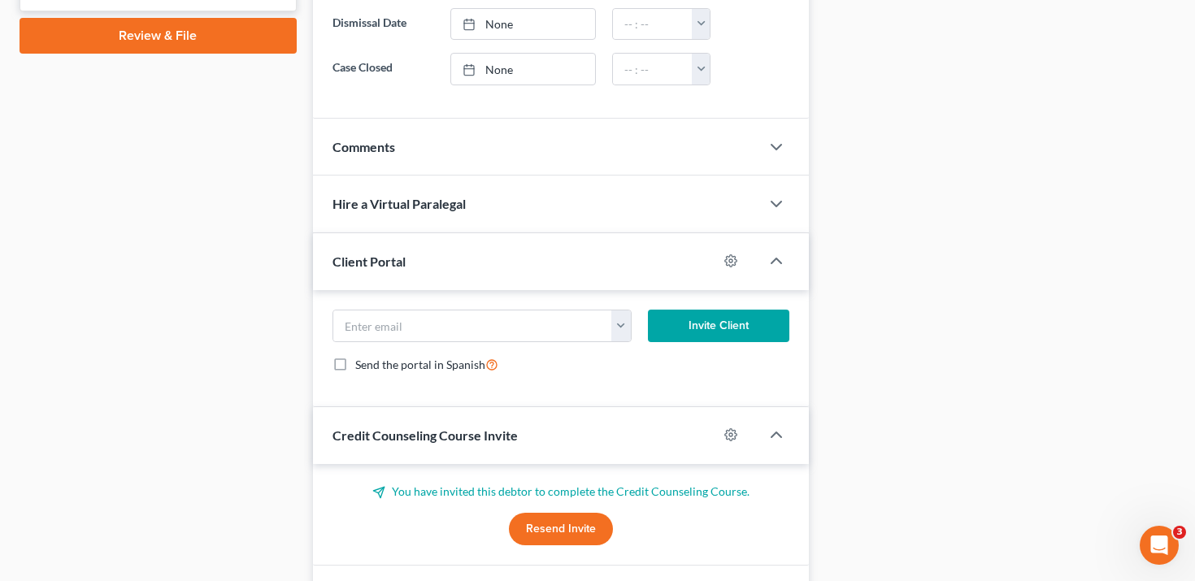
click at [741, 252] on div at bounding box center [739, 261] width 42 height 26
click at [737, 254] on icon "button" at bounding box center [730, 260] width 13 height 13
select select "0"
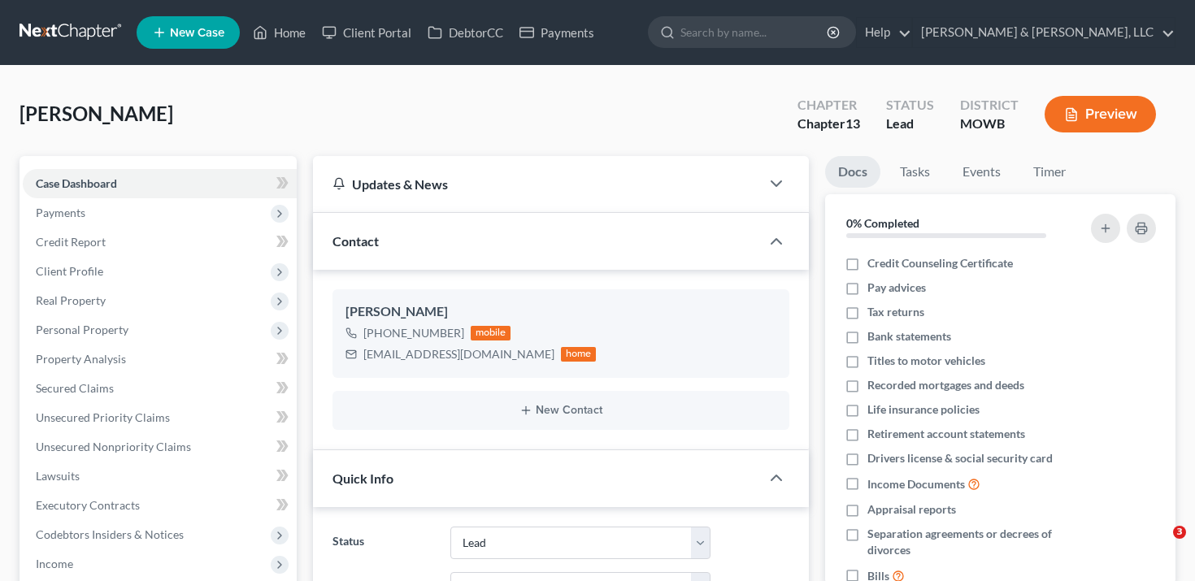
select select "8"
select select "2"
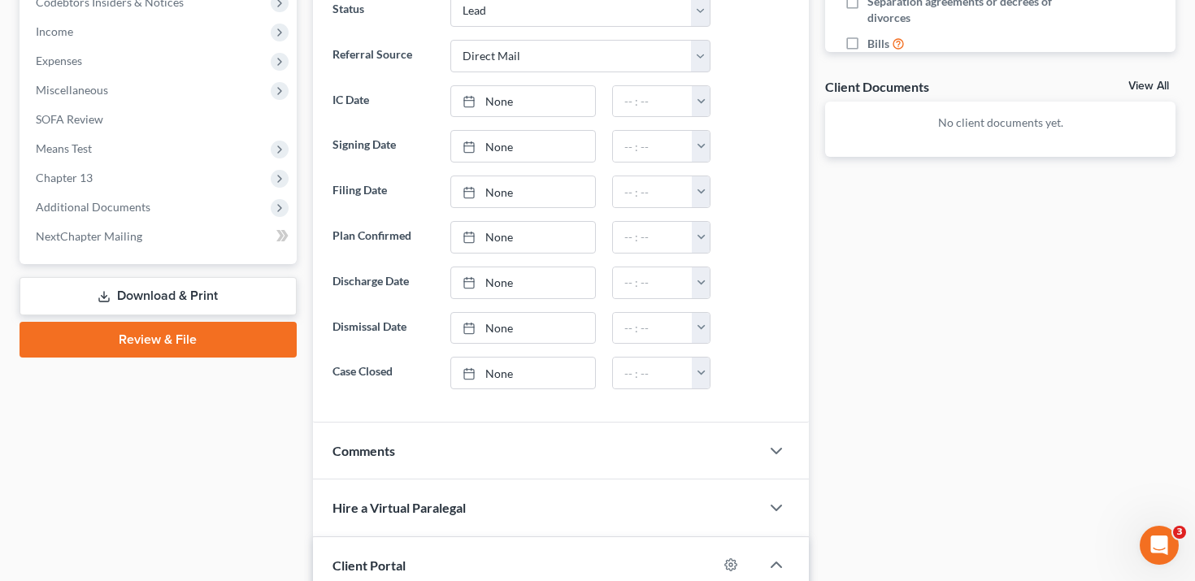
scroll to position [533, 0]
click at [711, 451] on div "Comments" at bounding box center [537, 450] width 448 height 56
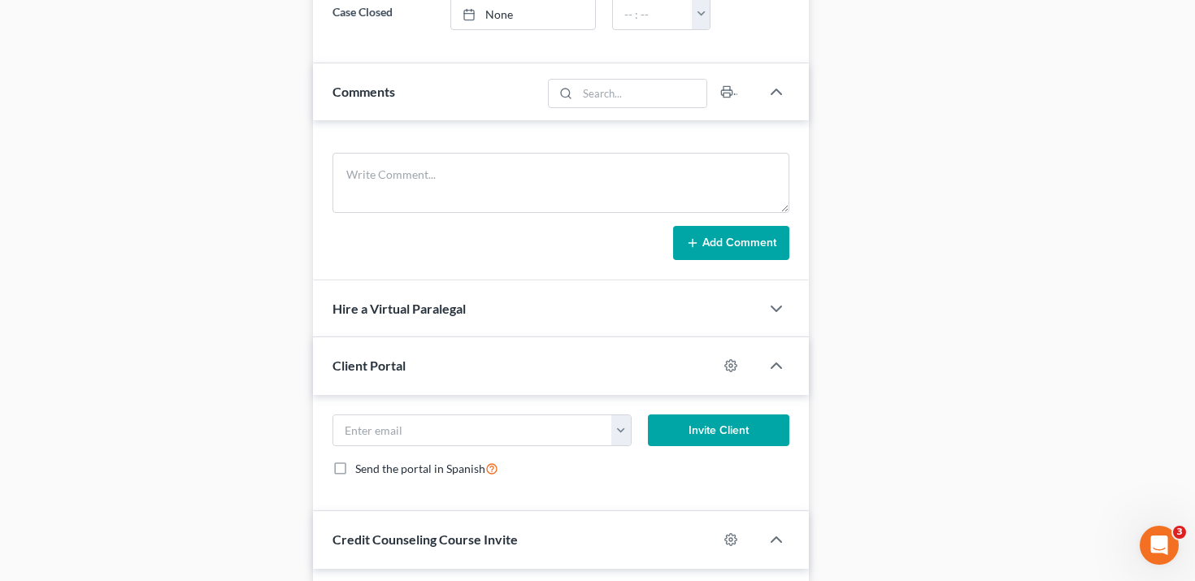
scroll to position [932, 0]
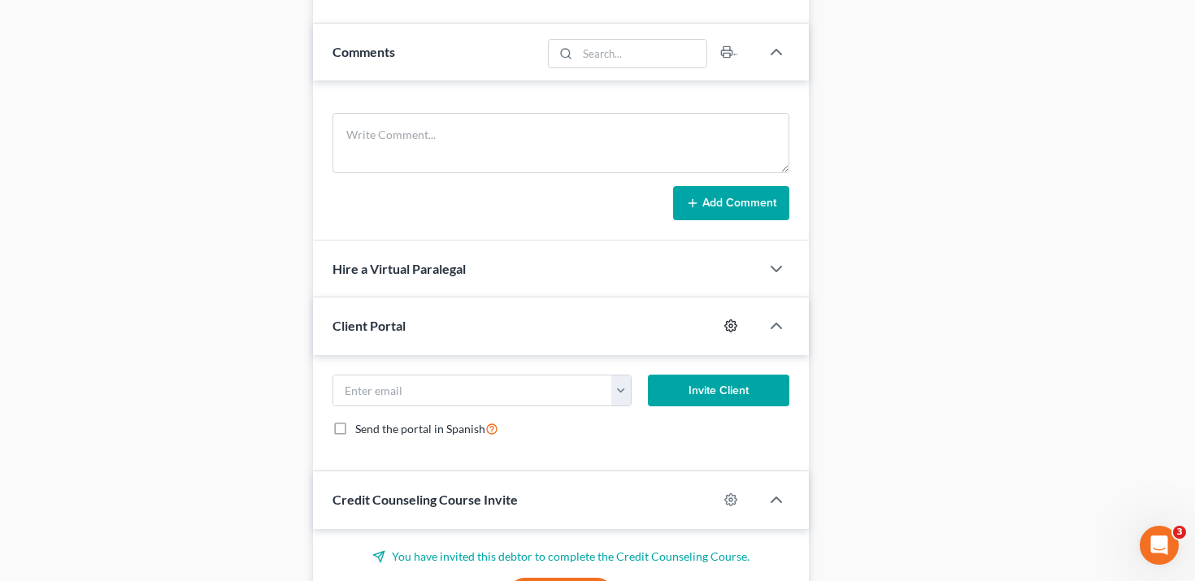
click at [733, 329] on icon "button" at bounding box center [731, 326] width 12 height 12
select select "0"
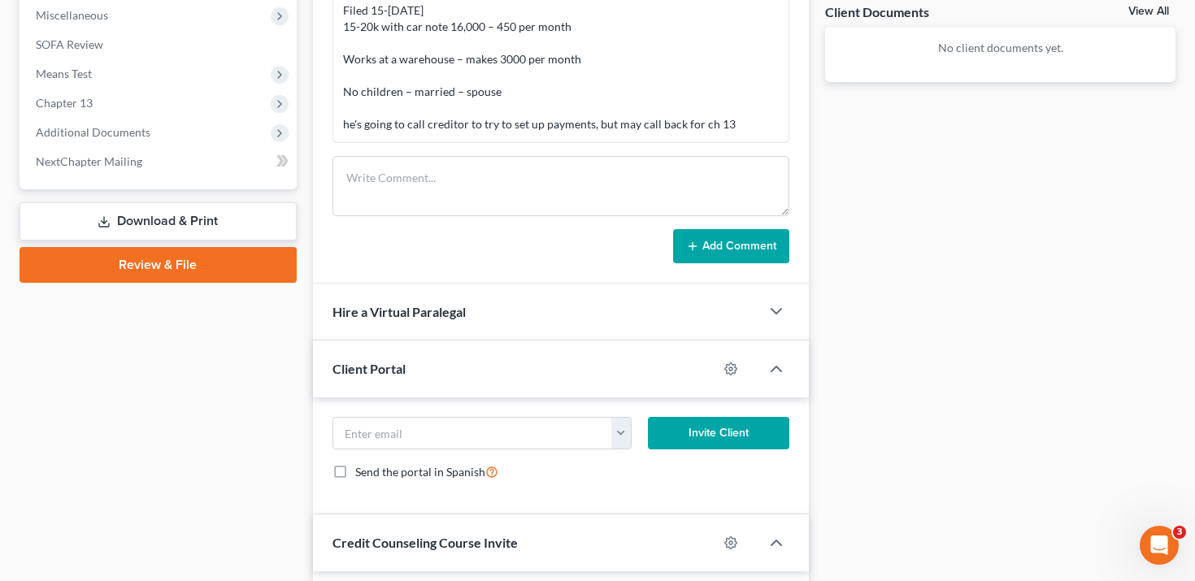
scroll to position [724, 0]
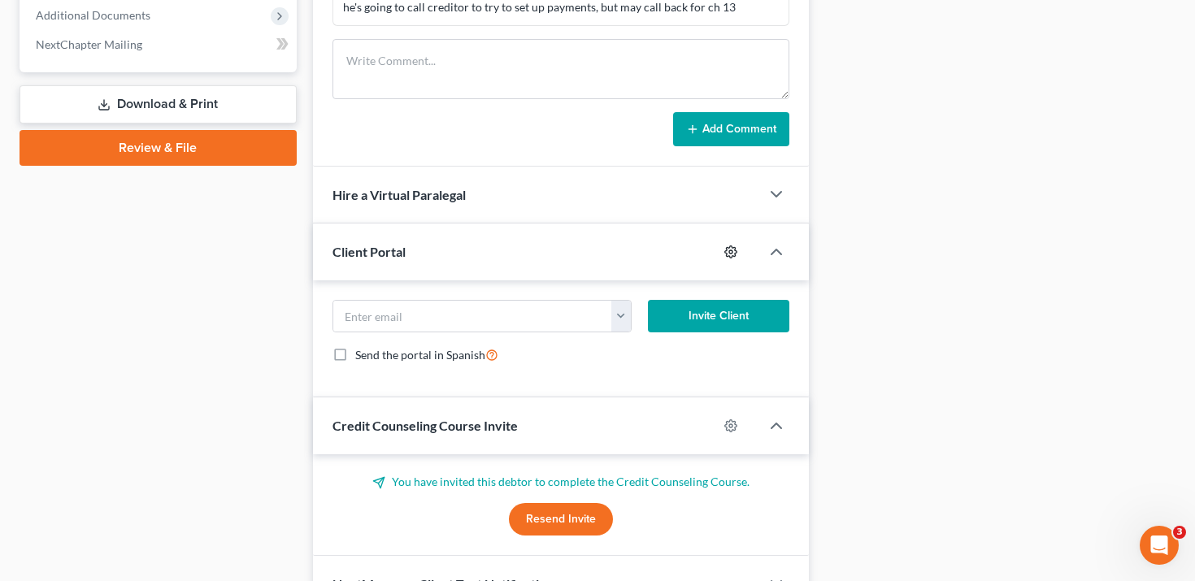
click at [735, 254] on icon "button" at bounding box center [731, 252] width 12 height 12
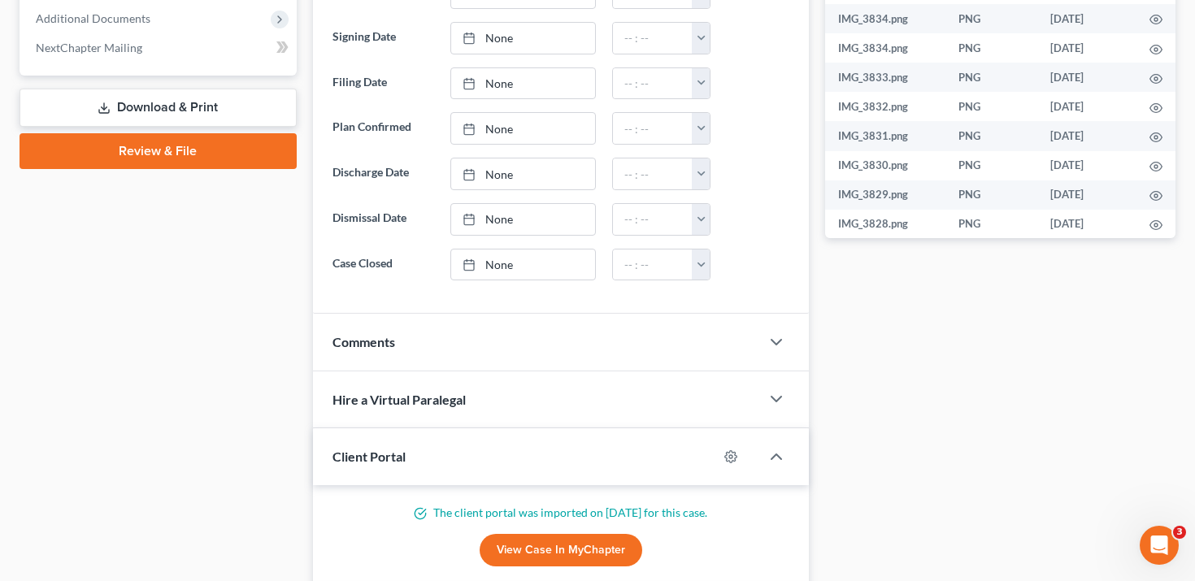
scroll to position [822, 0]
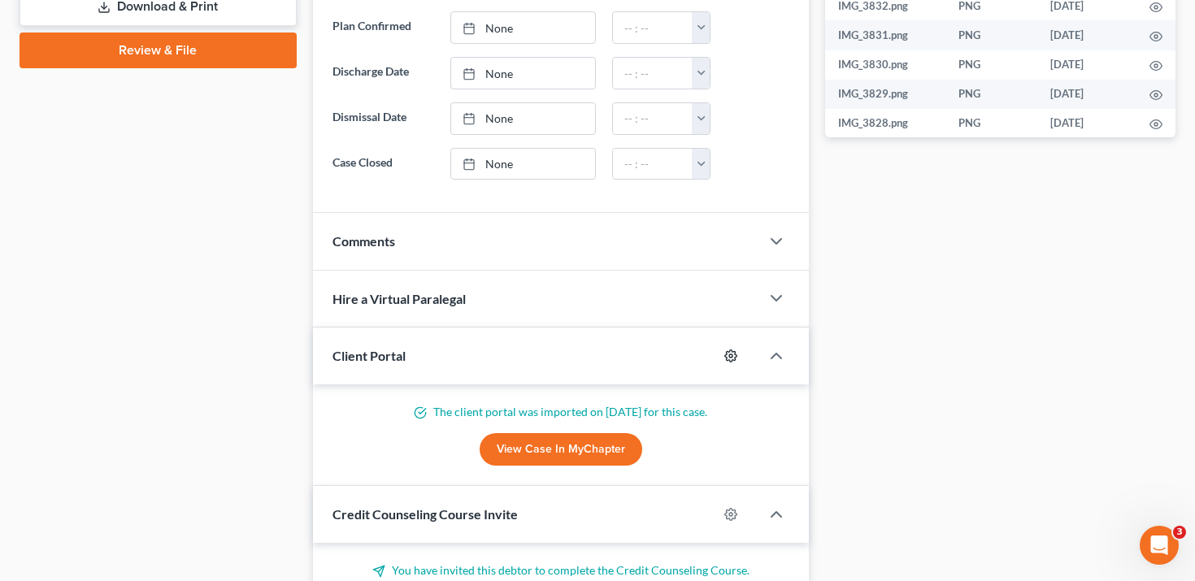
click at [733, 354] on icon "button" at bounding box center [730, 356] width 13 height 13
select select "0"
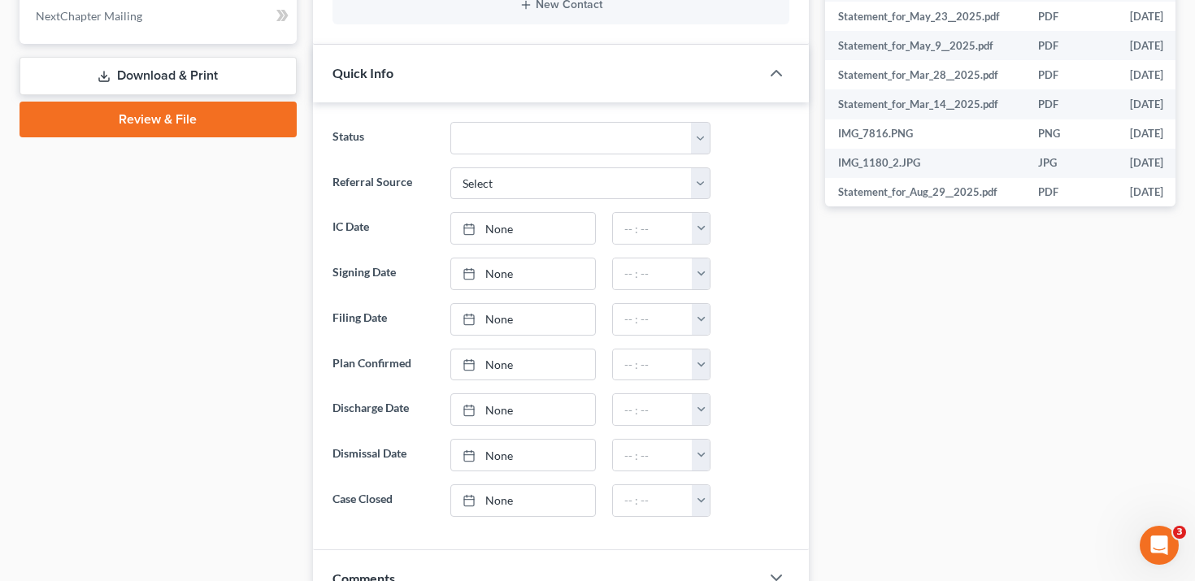
scroll to position [1093, 0]
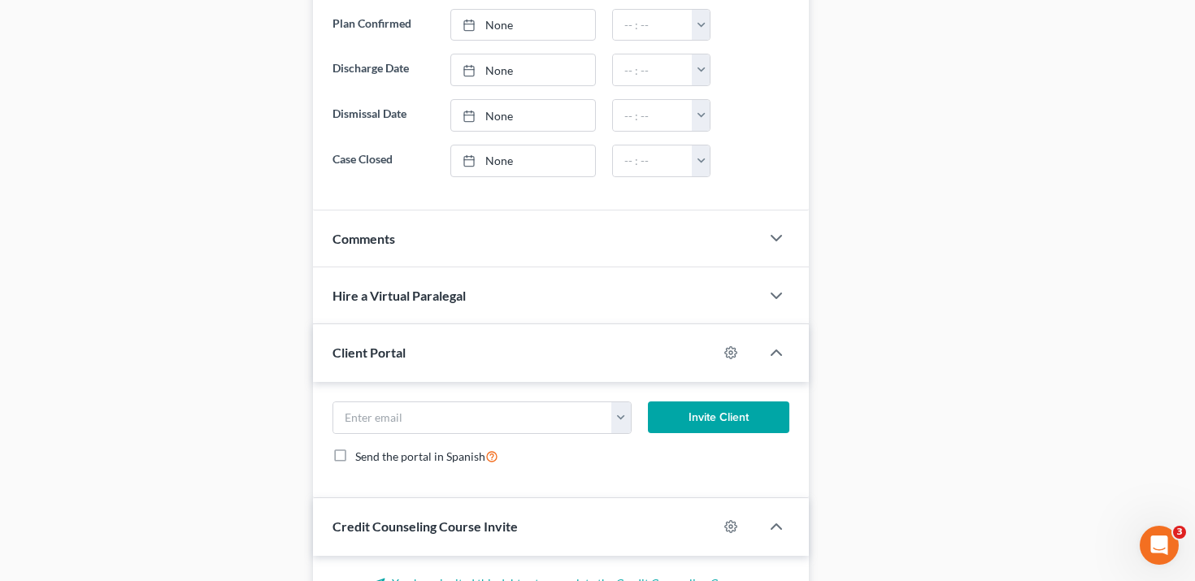
click at [730, 341] on div at bounding box center [739, 353] width 42 height 26
click at [730, 347] on icon "button" at bounding box center [731, 353] width 12 height 12
select select "0"
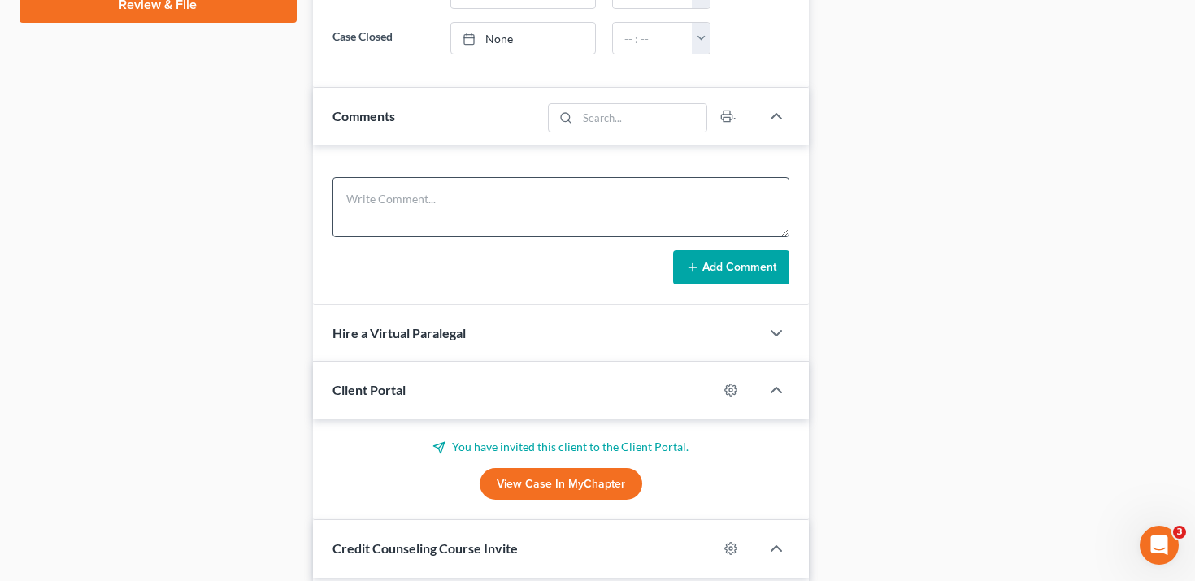
scroll to position [1083, 0]
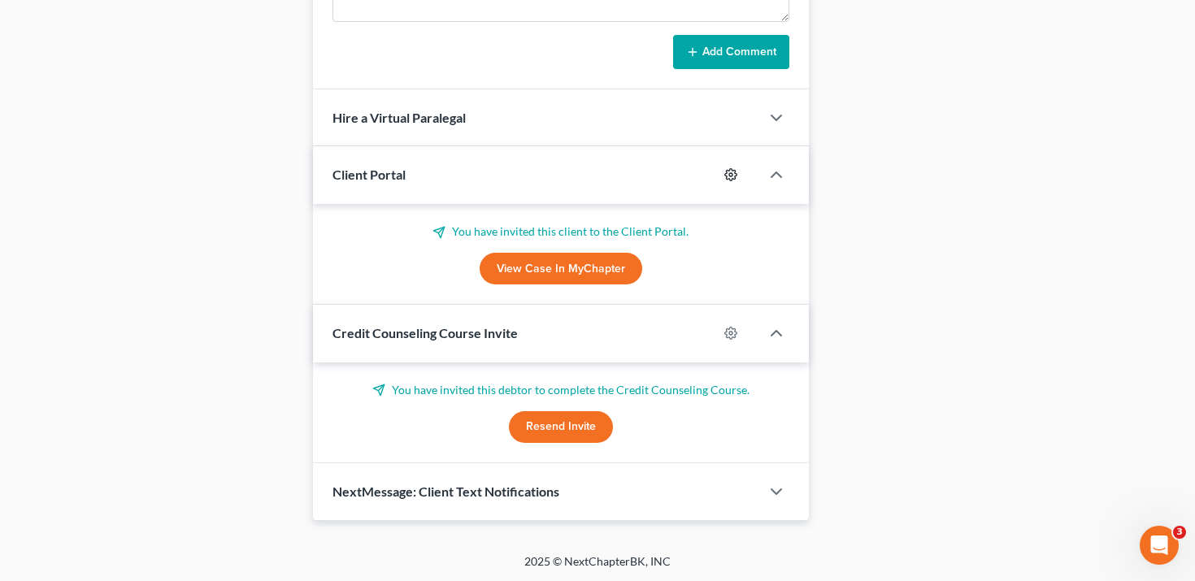
click at [733, 178] on icon "button" at bounding box center [730, 174] width 13 height 13
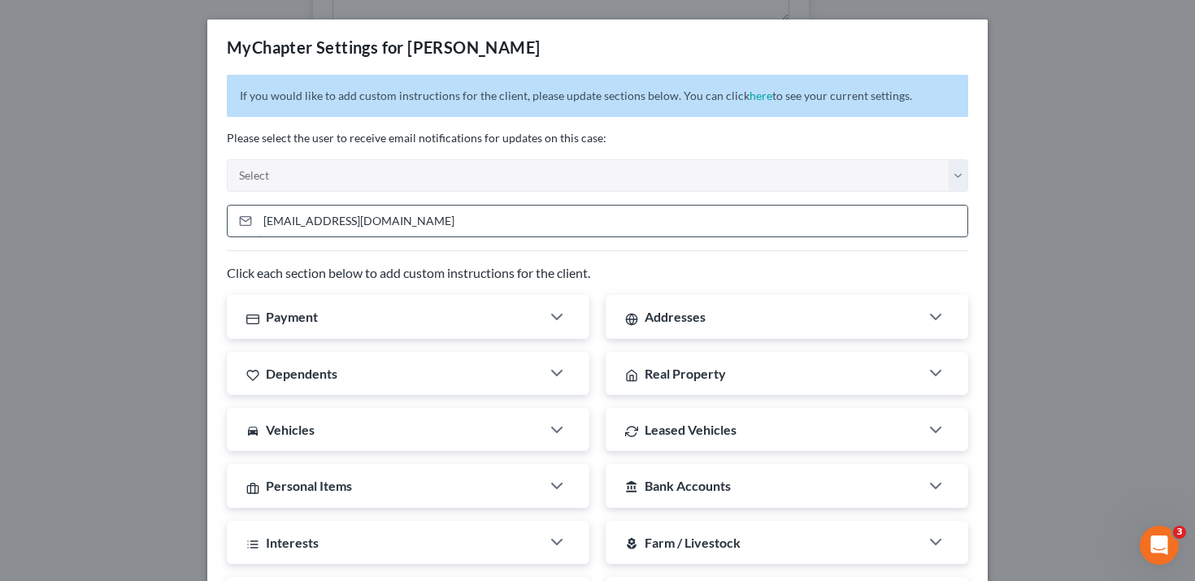
click at [426, 220] on input "realstevie2k@yahoo.com" at bounding box center [613, 221] width 710 height 31
click at [426, 219] on input "realstevie2k@yahoo.com" at bounding box center [613, 221] width 710 height 31
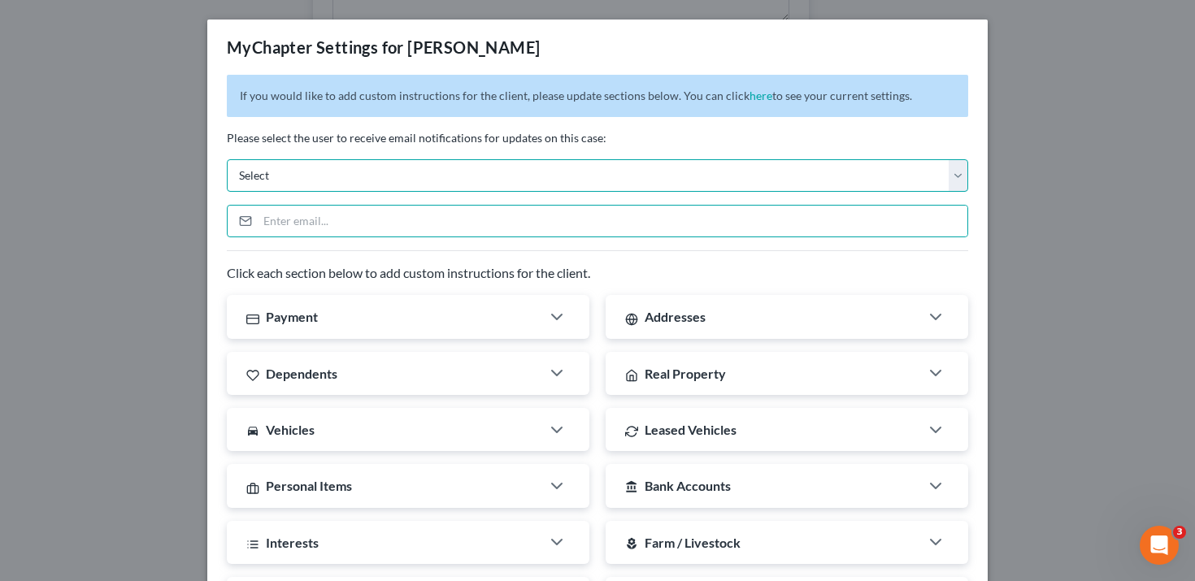
click at [406, 177] on select "Select [EMAIL_ADDRESS][DOMAIN_NAME] [EMAIL_ADDRESS][DOMAIN_NAME] [EMAIL_ADDRESS…" at bounding box center [597, 175] width 741 height 33
select select "3"
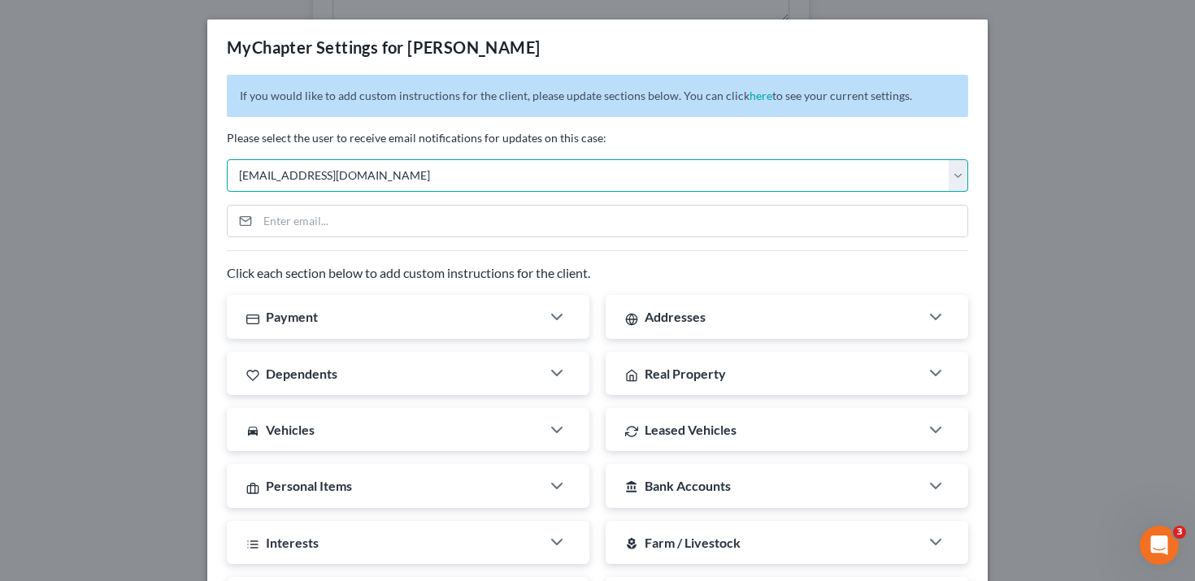
click at [227, 159] on select "Select [EMAIL_ADDRESS][DOMAIN_NAME] [EMAIL_ADDRESS][DOMAIN_NAME] [EMAIL_ADDRESS…" at bounding box center [597, 175] width 741 height 33
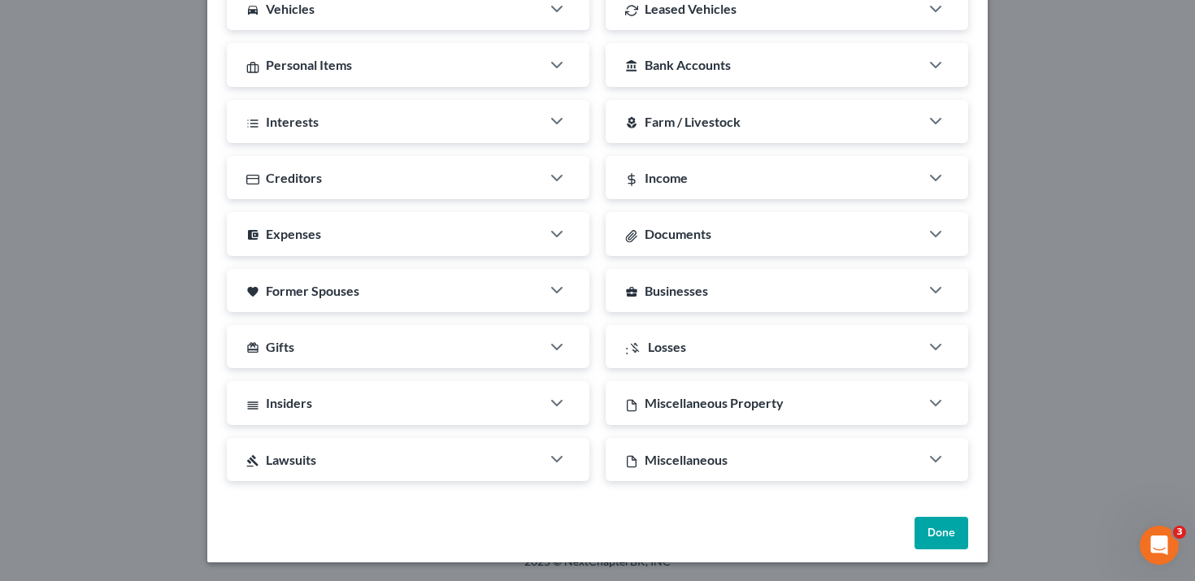
click at [935, 526] on button "Done" at bounding box center [942, 533] width 54 height 33
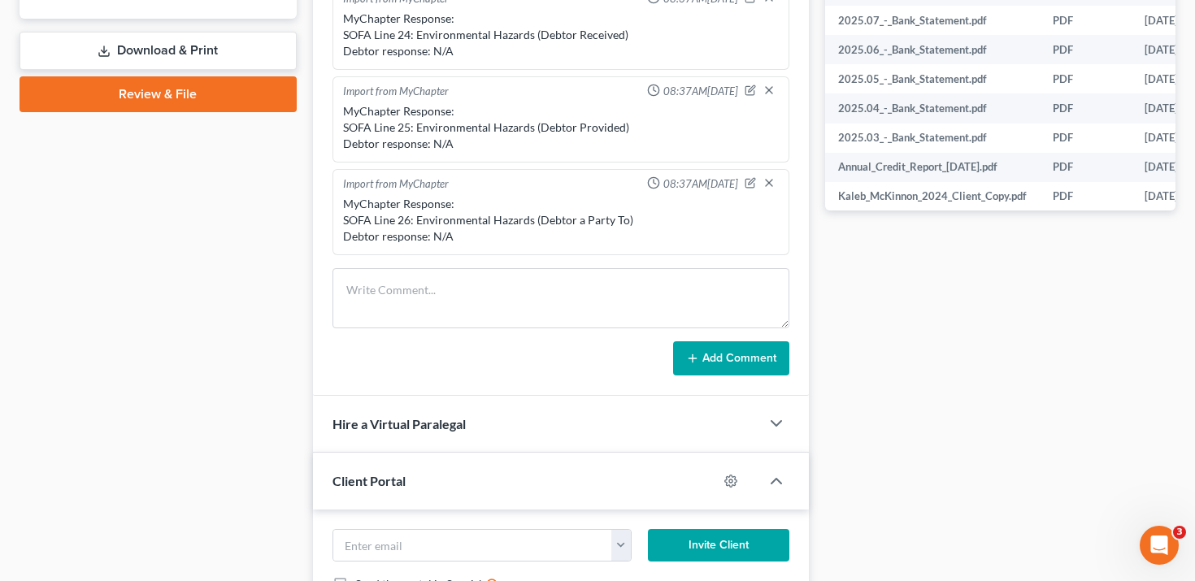
scroll to position [875, 0]
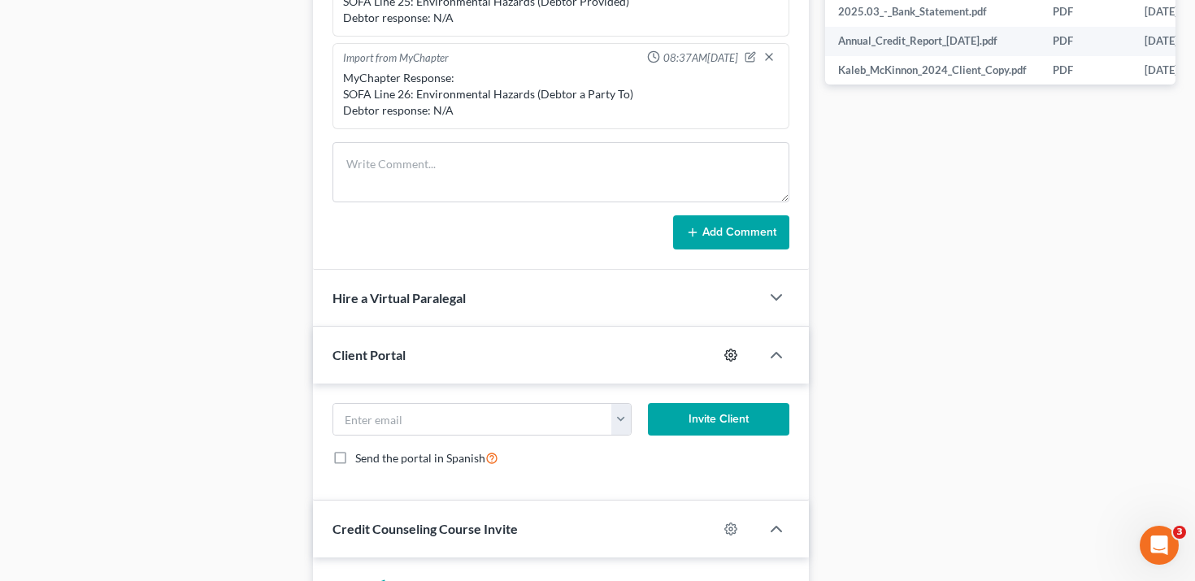
click at [730, 357] on icon "button" at bounding box center [730, 355] width 13 height 13
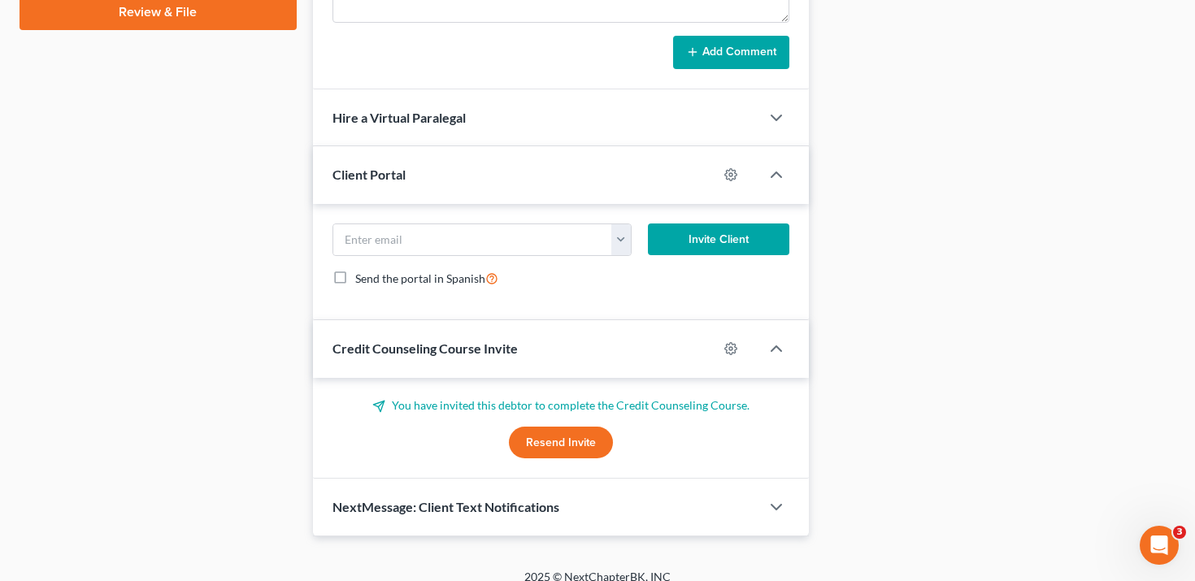
scroll to position [876, 0]
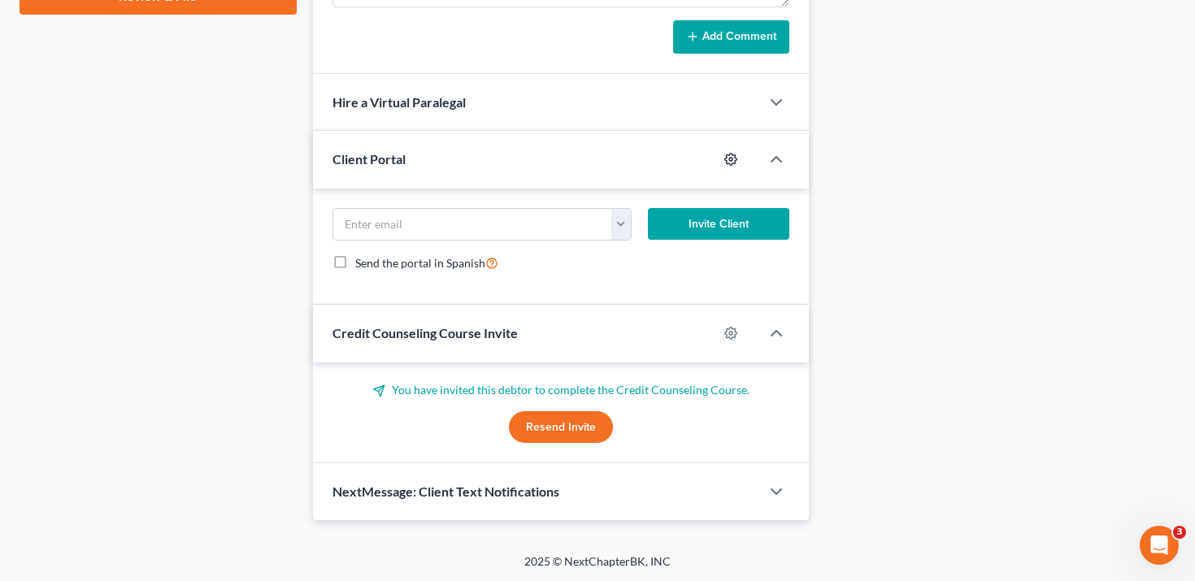
click at [733, 159] on circle "button" at bounding box center [730, 159] width 3 height 3
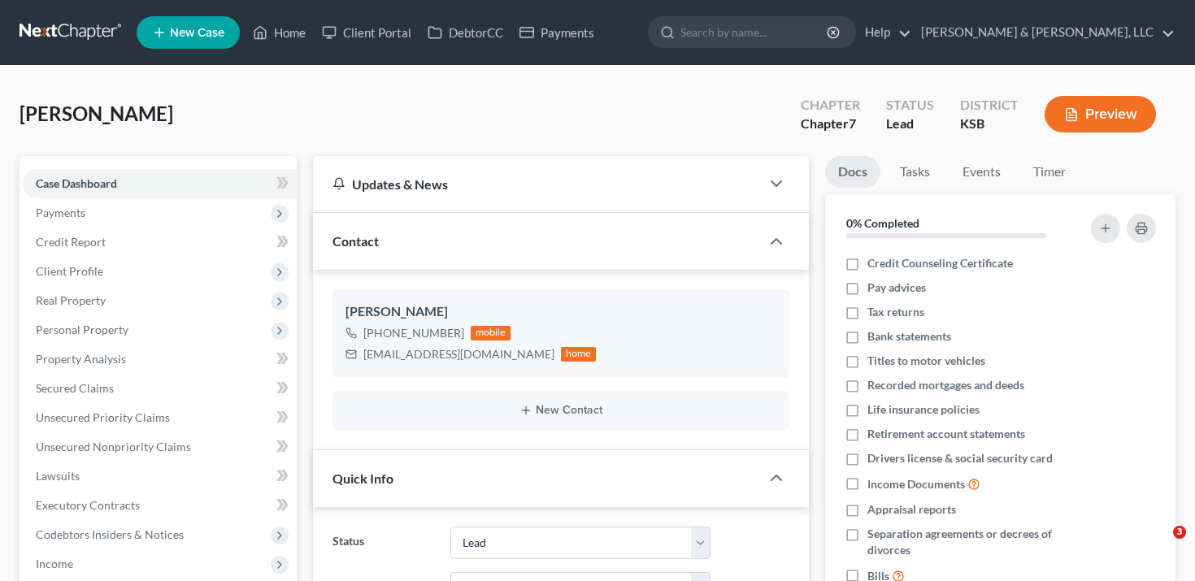
select select "8"
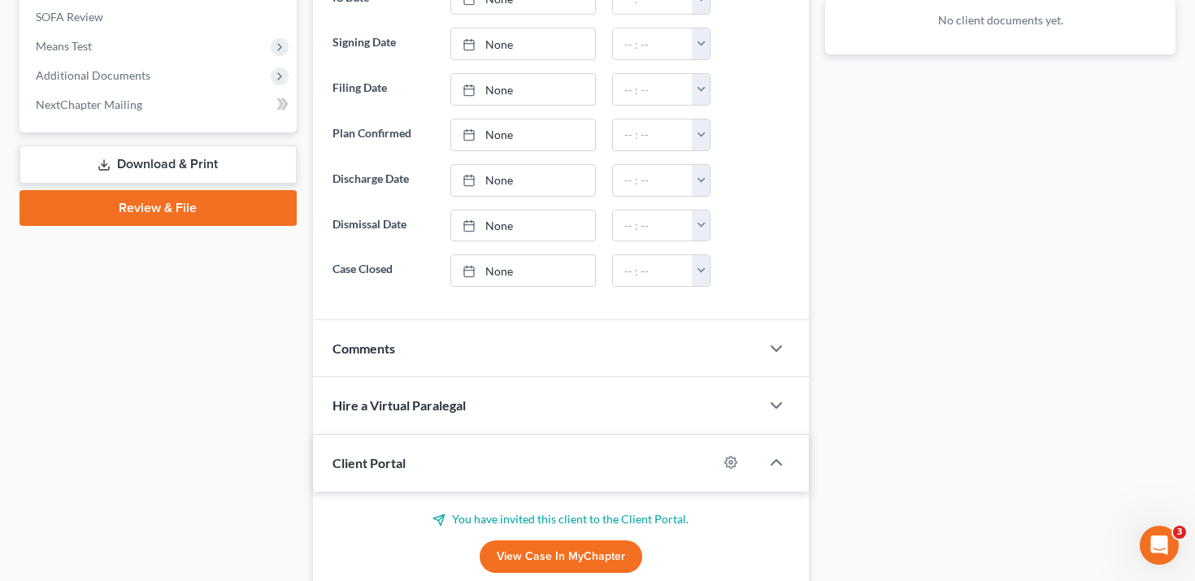
scroll to position [786, 0]
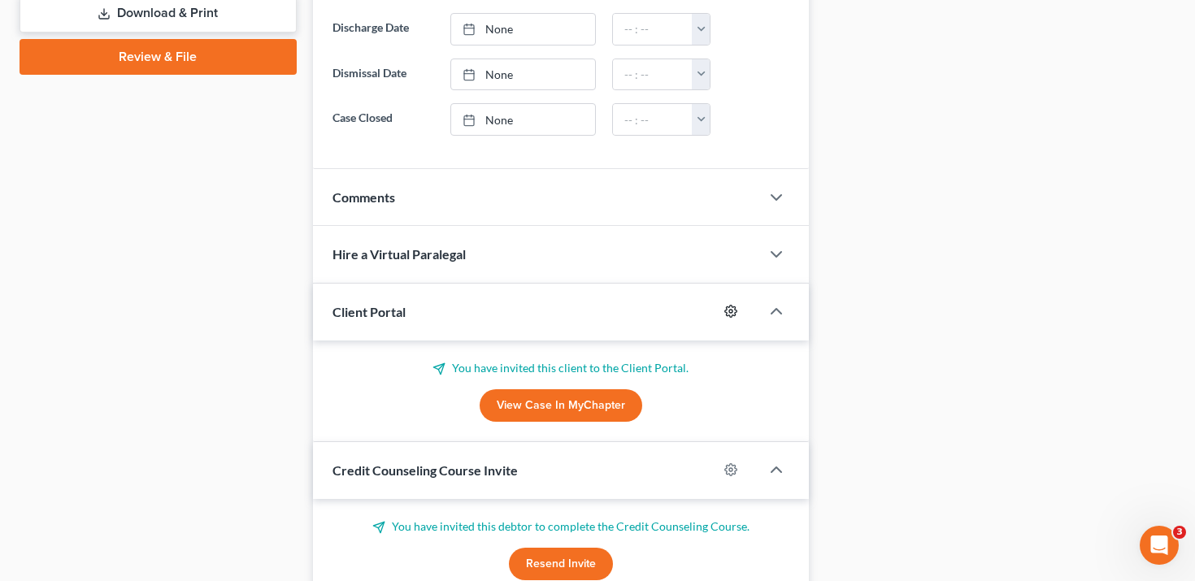
click at [735, 310] on icon "button" at bounding box center [731, 312] width 12 height 12
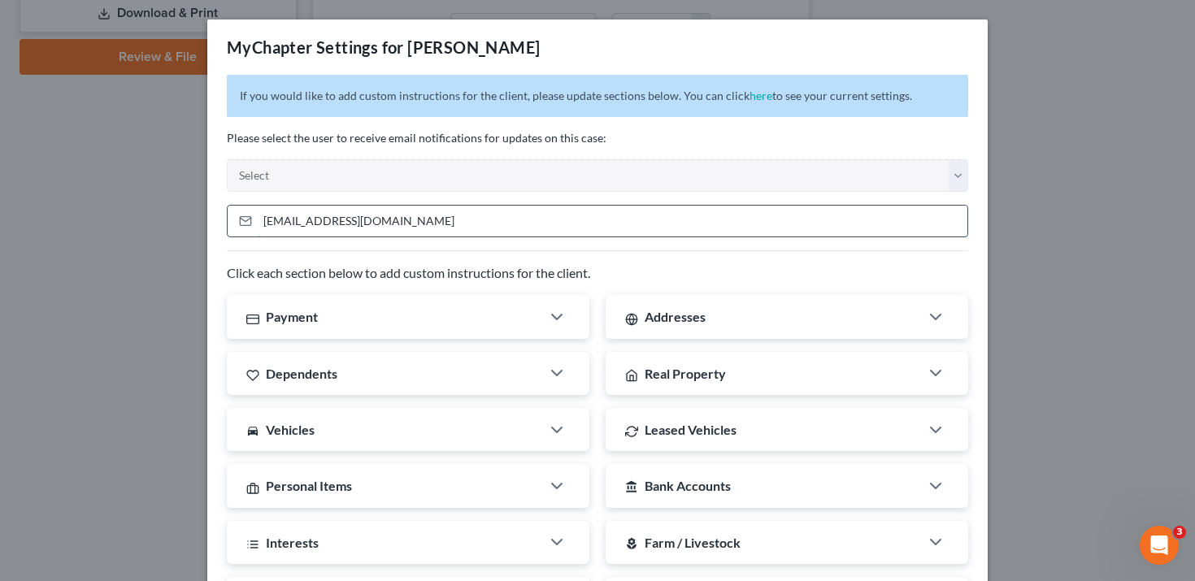
click at [445, 221] on input "ksolisk@gmail.com" at bounding box center [613, 221] width 710 height 31
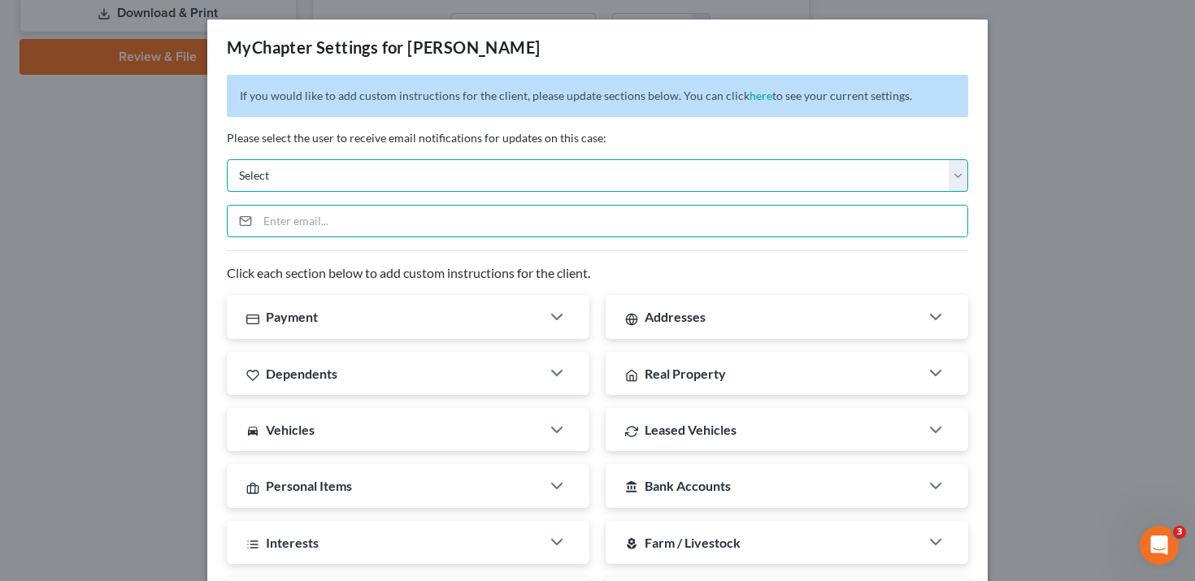
click at [437, 172] on select "Select [EMAIL_ADDRESS][DOMAIN_NAME] [EMAIL_ADDRESS][DOMAIN_NAME] [EMAIL_ADDRESS…" at bounding box center [597, 175] width 741 height 33
select select "3"
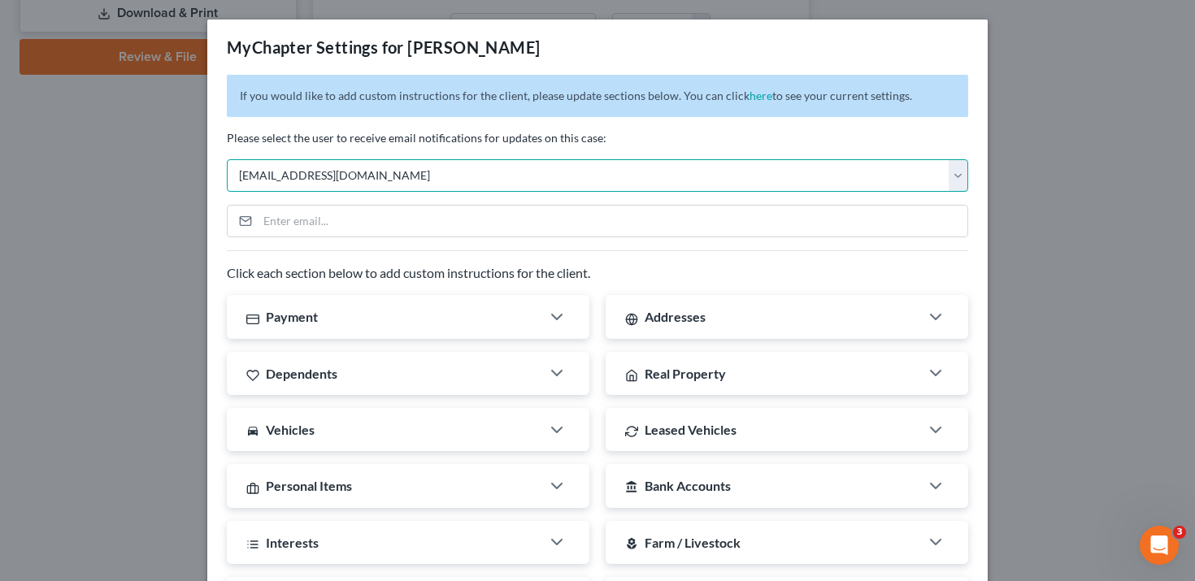
click at [227, 159] on select "Select rpatton@pattondean.com ddean@pattondean.com neckert@pattonknipp.com admi…" at bounding box center [597, 175] width 741 height 33
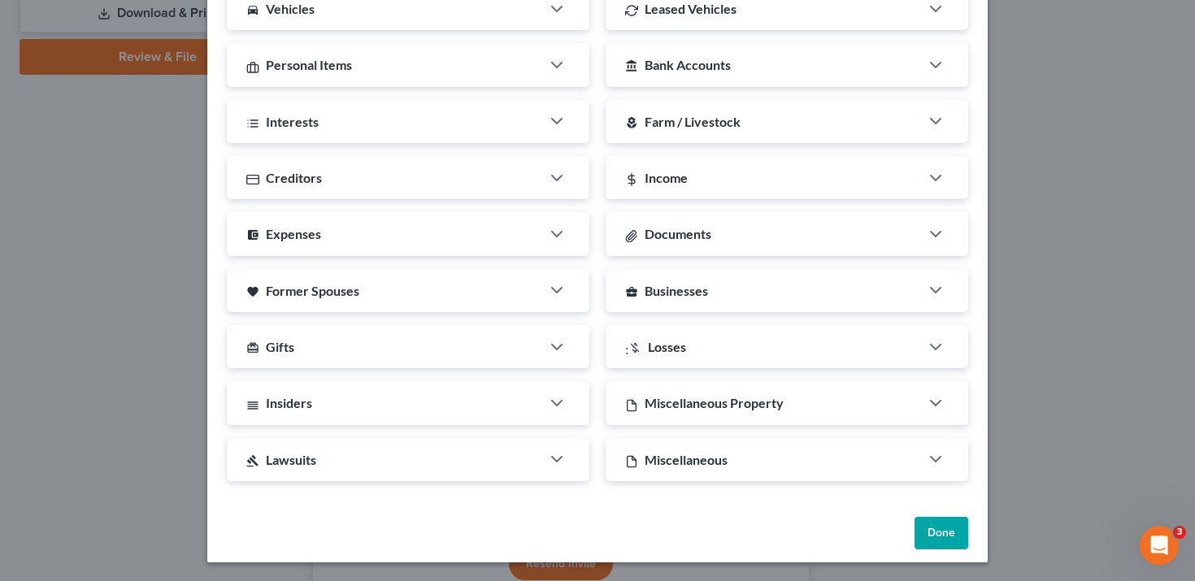
click at [942, 549] on div "Done" at bounding box center [597, 537] width 780 height 52
click at [937, 531] on button "Done" at bounding box center [942, 533] width 54 height 33
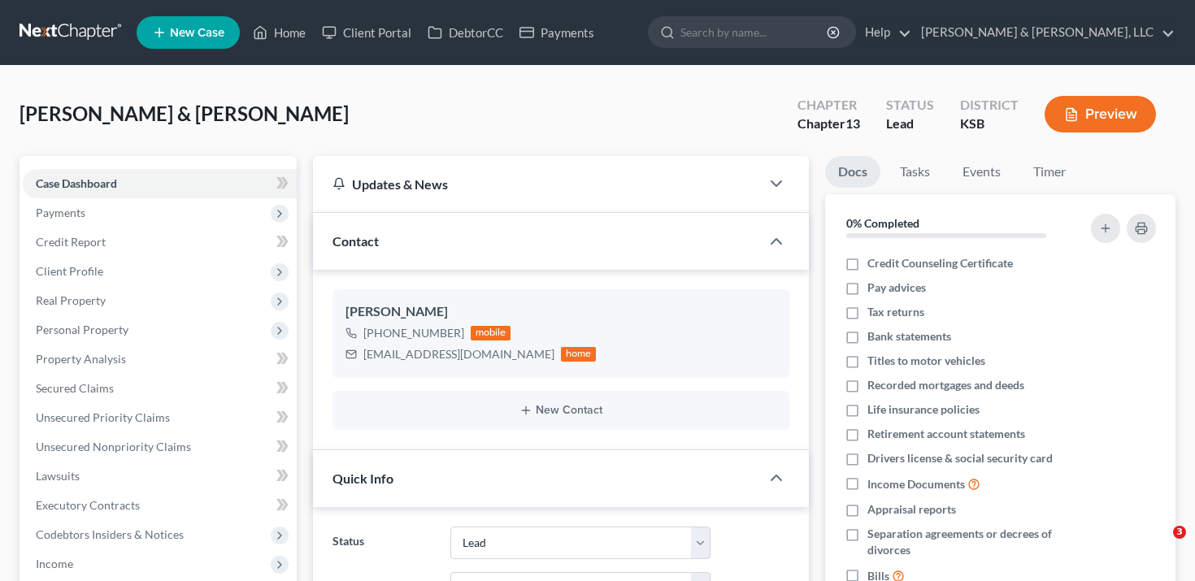
select select "8"
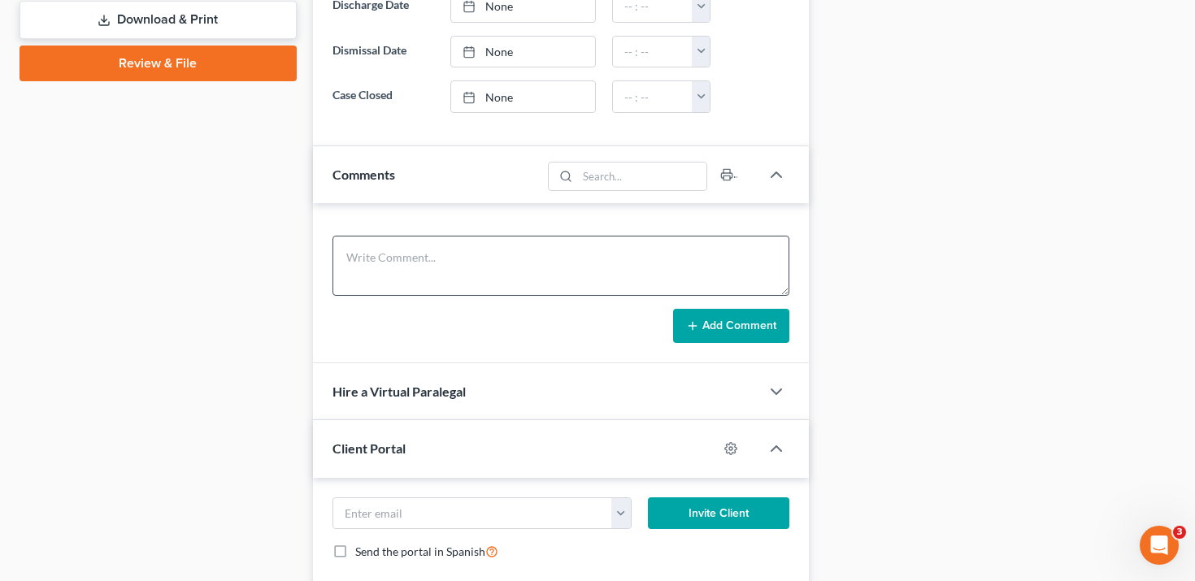
scroll to position [907, 0]
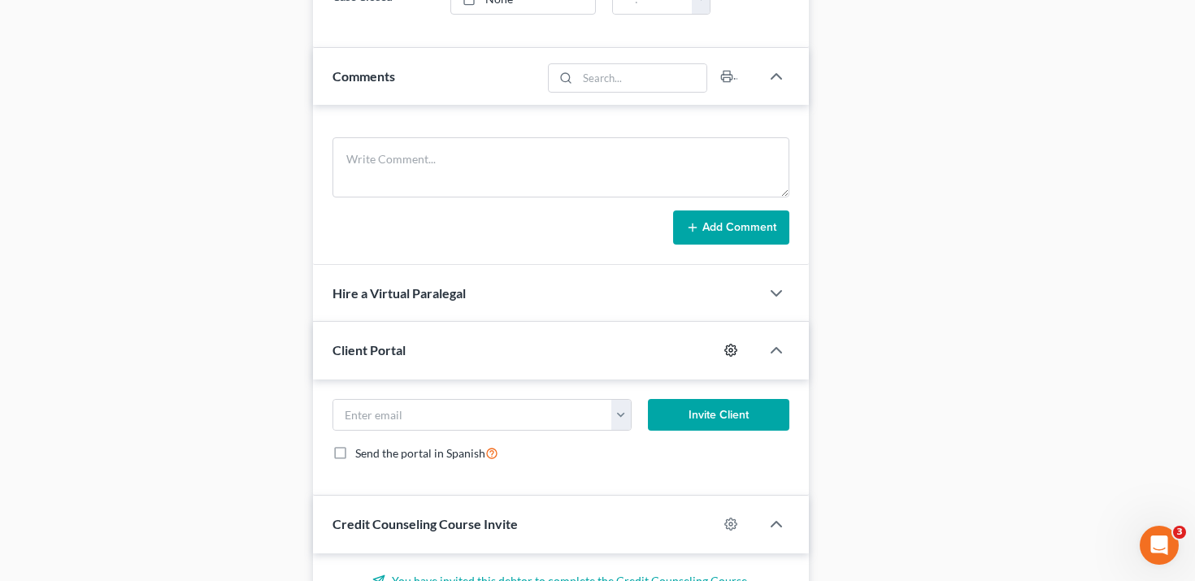
click at [730, 347] on icon "button" at bounding box center [730, 350] width 13 height 13
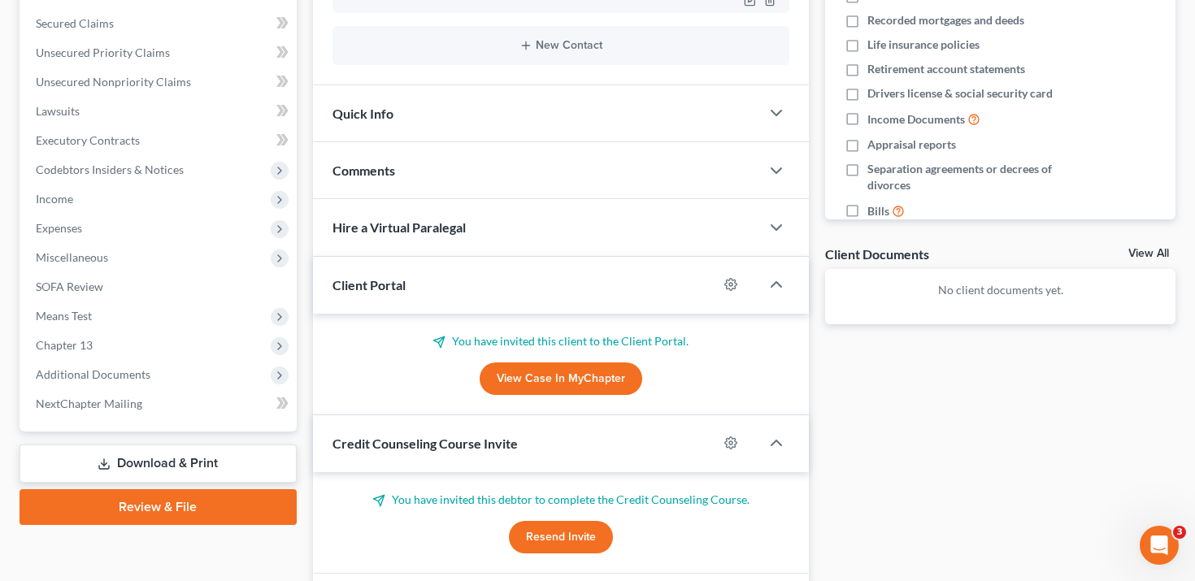
scroll to position [476, 0]
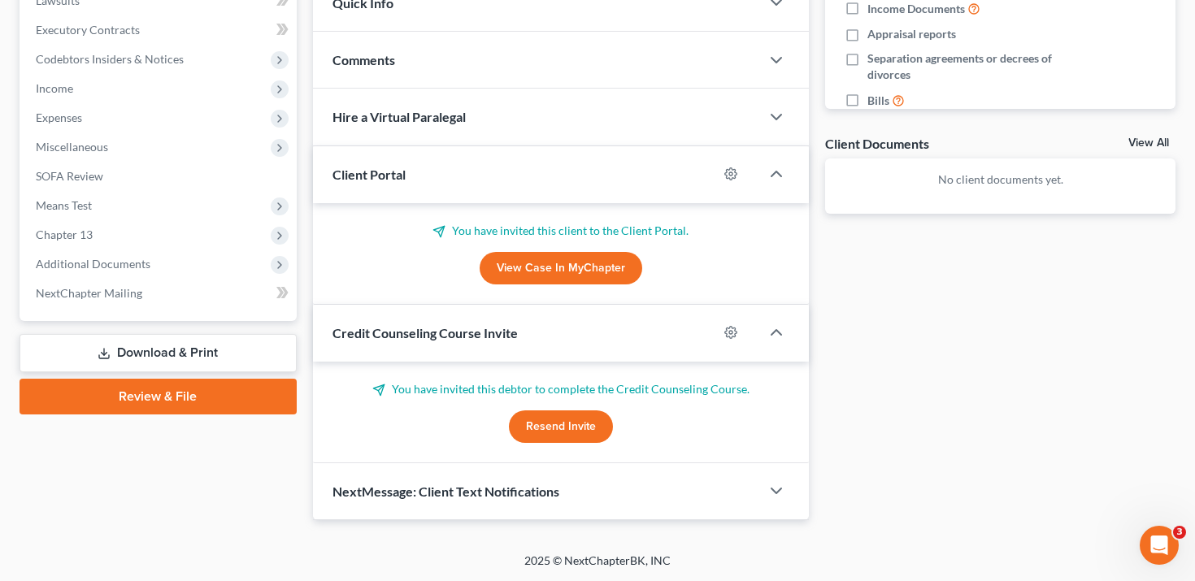
click at [723, 180] on div at bounding box center [739, 174] width 42 height 26
click at [727, 172] on icon "button" at bounding box center [730, 173] width 13 height 13
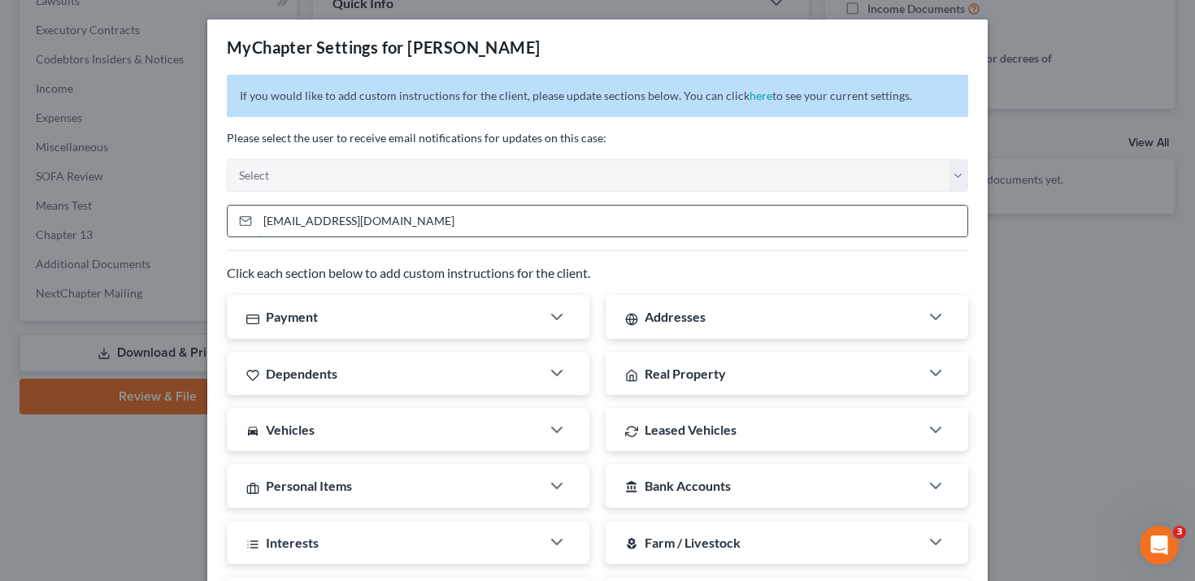
click at [349, 215] on input "heidioswalt@yahoo.com" at bounding box center [613, 221] width 710 height 31
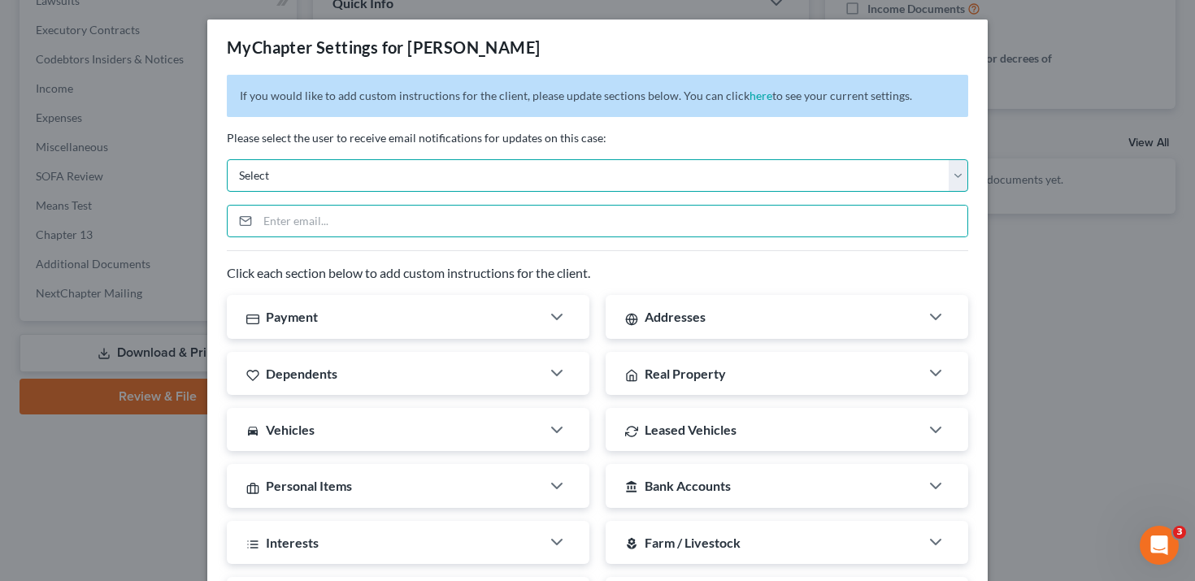
click at [344, 188] on select "Select rpatton@pattondean.com ddean@pattondean.com neckert@pattonknipp.com admi…" at bounding box center [597, 175] width 741 height 33
select select "3"
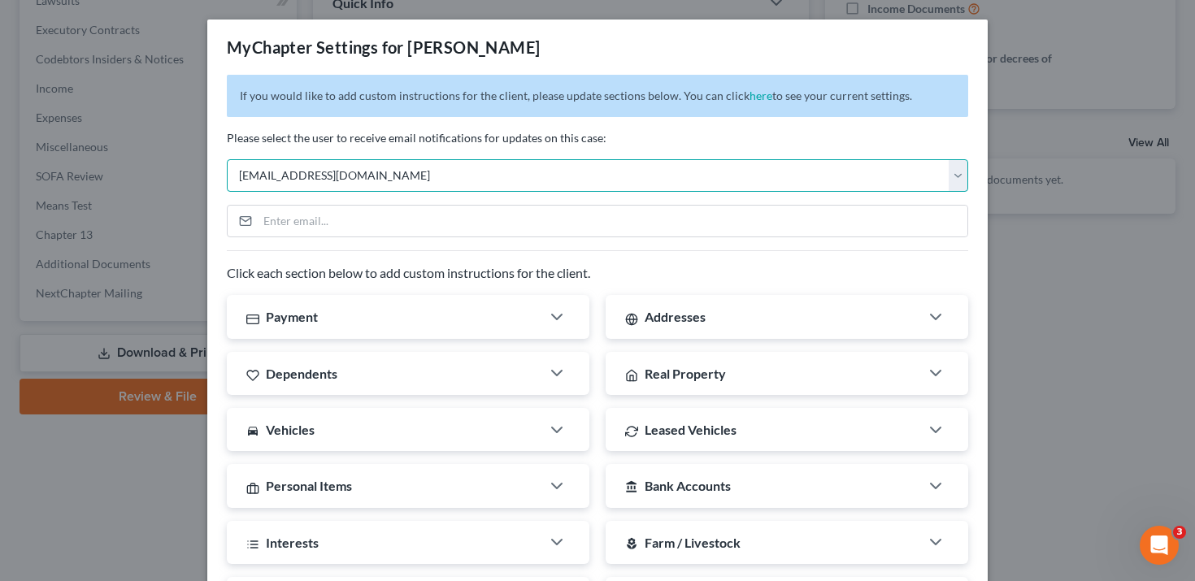
click at [227, 159] on select "Select rpatton@pattondean.com ddean@pattondean.com neckert@pattonknipp.com admi…" at bounding box center [597, 175] width 741 height 33
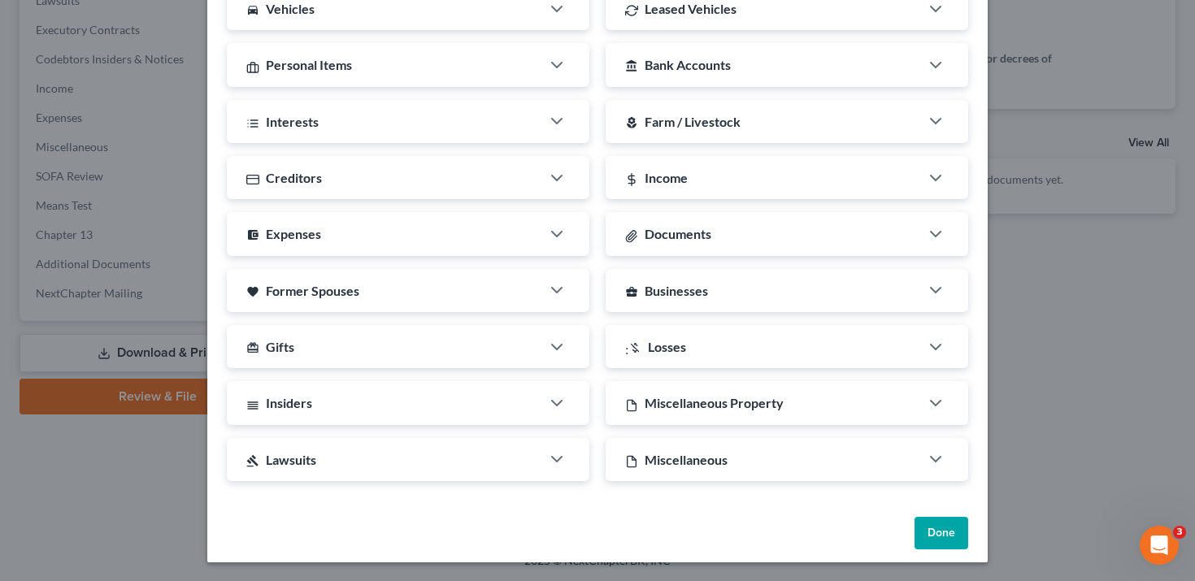
click at [940, 539] on button "Done" at bounding box center [942, 533] width 54 height 33
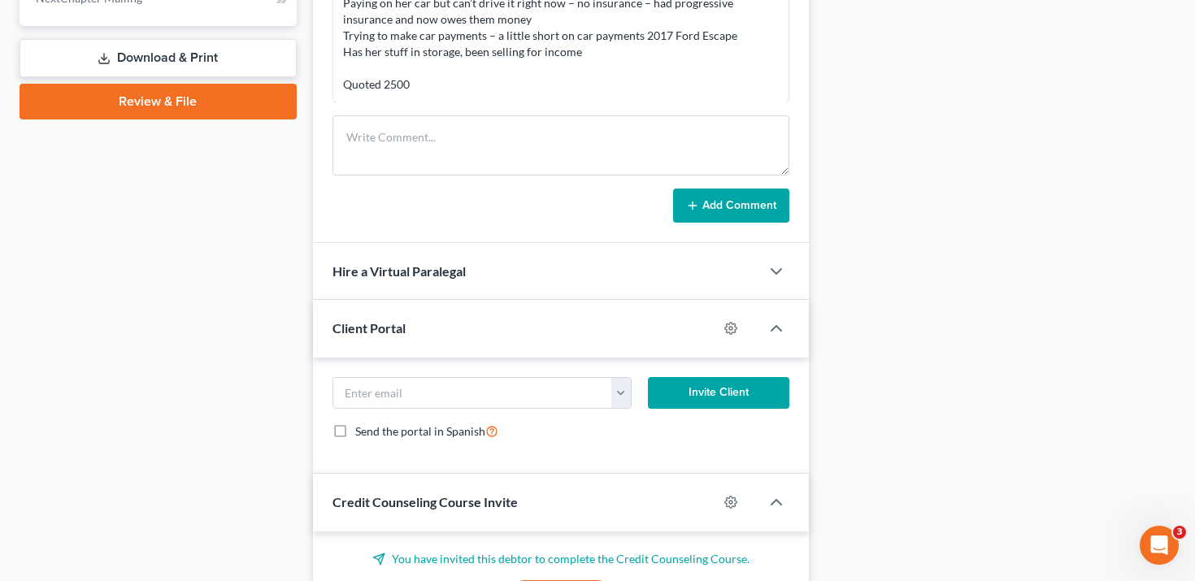
scroll to position [911, 0]
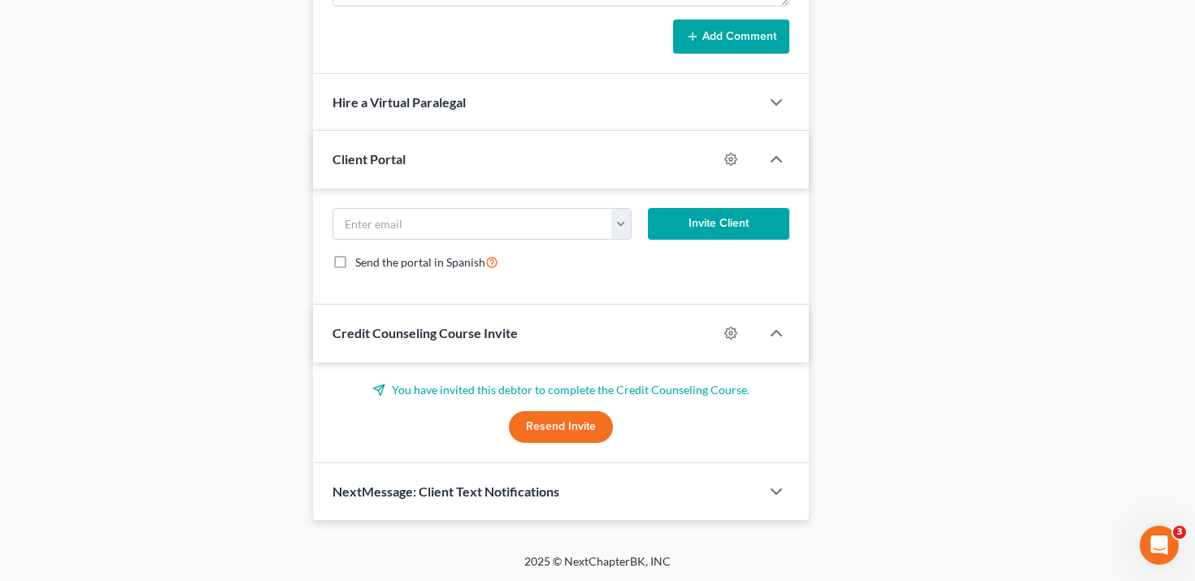
click at [733, 150] on div at bounding box center [739, 159] width 42 height 26
click at [730, 160] on icon "button" at bounding box center [730, 159] width 13 height 13
